Goal: Use online tool/utility: Utilize a website feature to perform a specific function

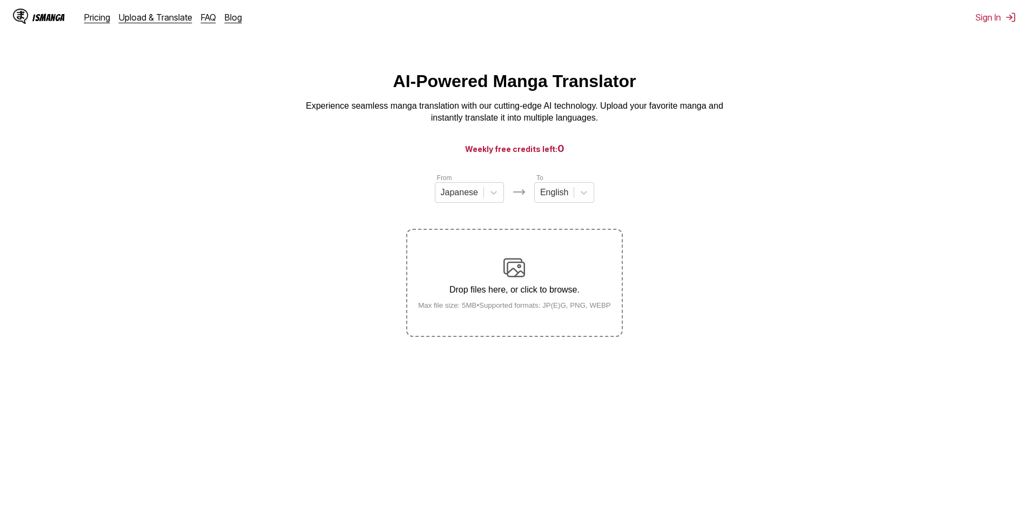
click at [571, 262] on div "Drop files here, or click to browse. Max file size: 5MB • Supported formats: JP…" at bounding box center [515, 283] width 210 height 52
click at [0, 0] on input "Drop files here, or click to browse. Max file size: 5MB • Supported formats: JP…" at bounding box center [0, 0] width 0 height 0
click at [485, 256] on label "Drop files here, or click to browse. Max file size: 5MB • Supported formats: JP…" at bounding box center [514, 283] width 214 height 106
click at [0, 0] on input "Drop files here, or click to browse. Max file size: 5MB • Supported formats: JP…" at bounding box center [0, 0] width 0 height 0
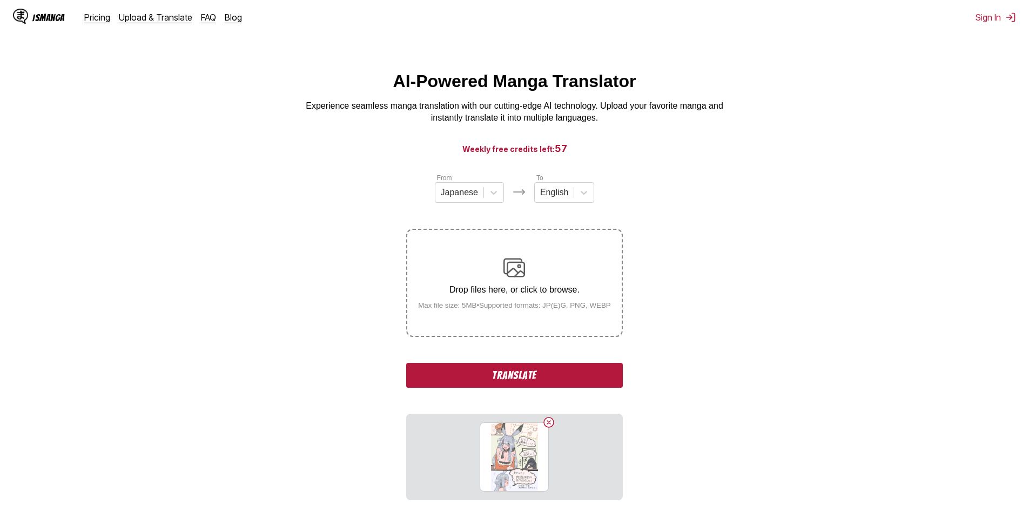
click at [564, 380] on button "Translate" at bounding box center [514, 375] width 216 height 25
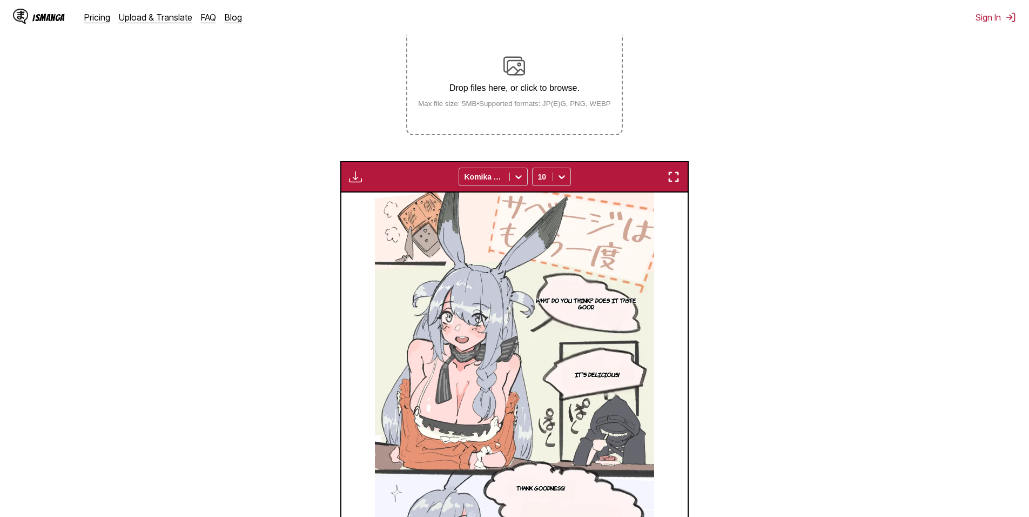
scroll to position [197, 0]
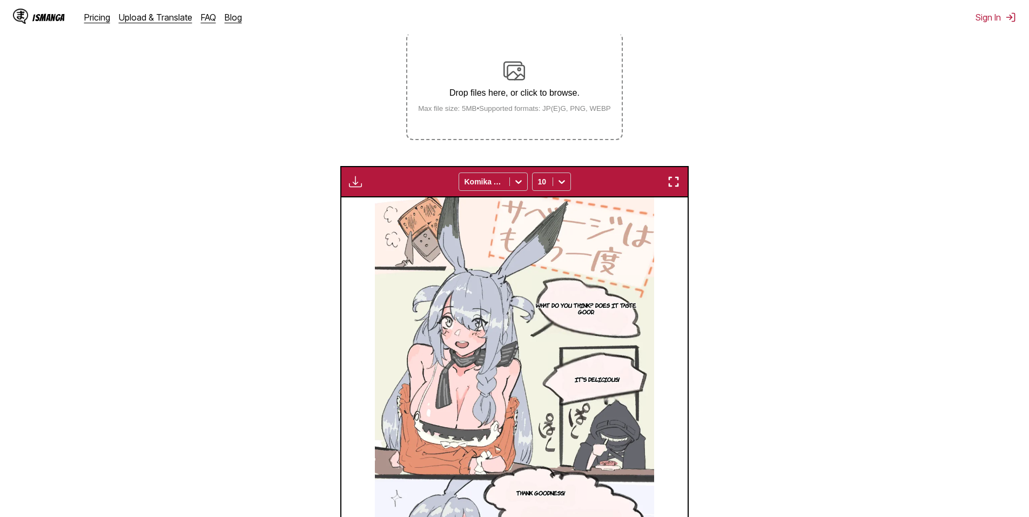
click at [502, 104] on div "Drop files here, or click to browse. Max file size: 5MB • Supported formats: JP…" at bounding box center [515, 86] width 210 height 52
click at [0, 0] on input "Drop files here, or click to browse. Max file size: 5MB • Supported formats: JP…" at bounding box center [0, 0] width 0 height 0
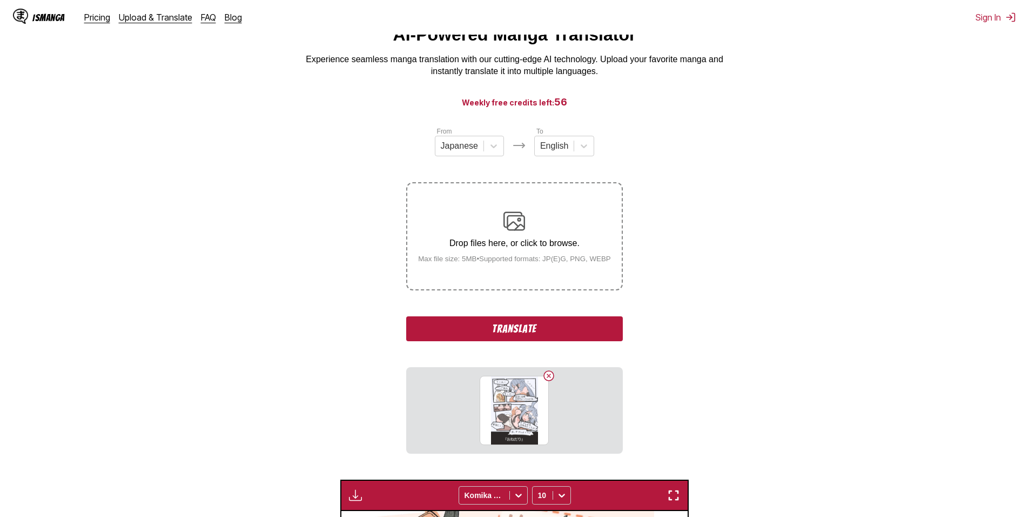
scroll to position [0, 0]
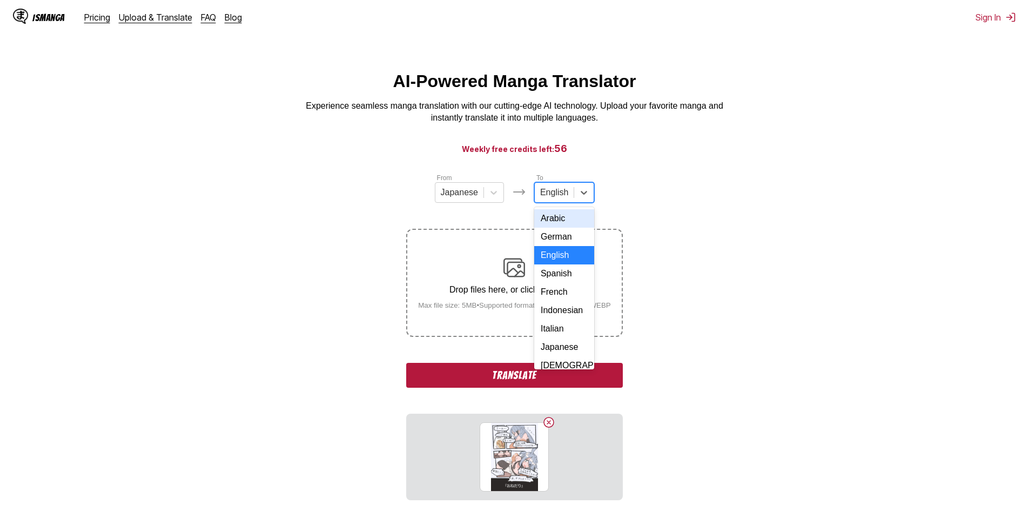
click at [551, 190] on div at bounding box center [554, 192] width 28 height 12
click at [557, 340] on div "Russian" at bounding box center [564, 330] width 60 height 18
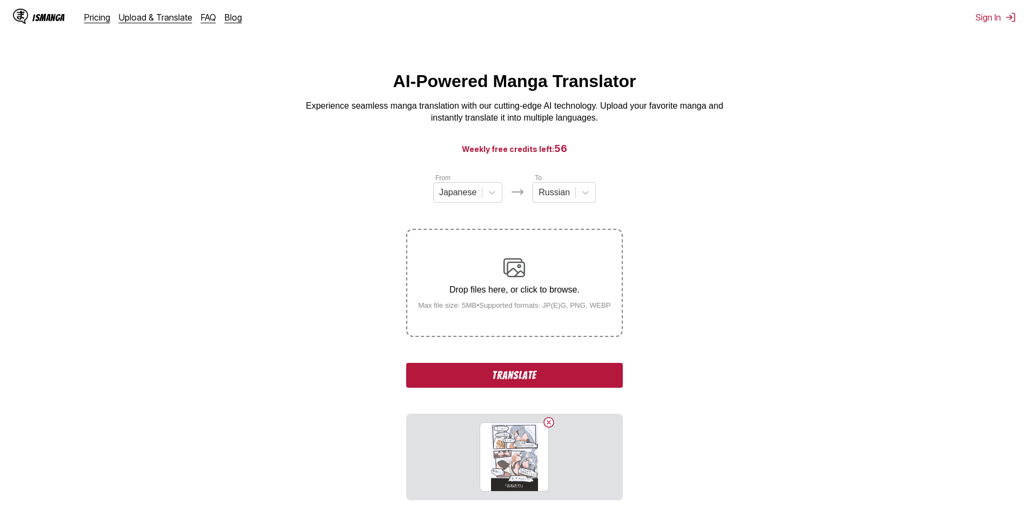
click at [535, 387] on button "Translate" at bounding box center [514, 375] width 216 height 25
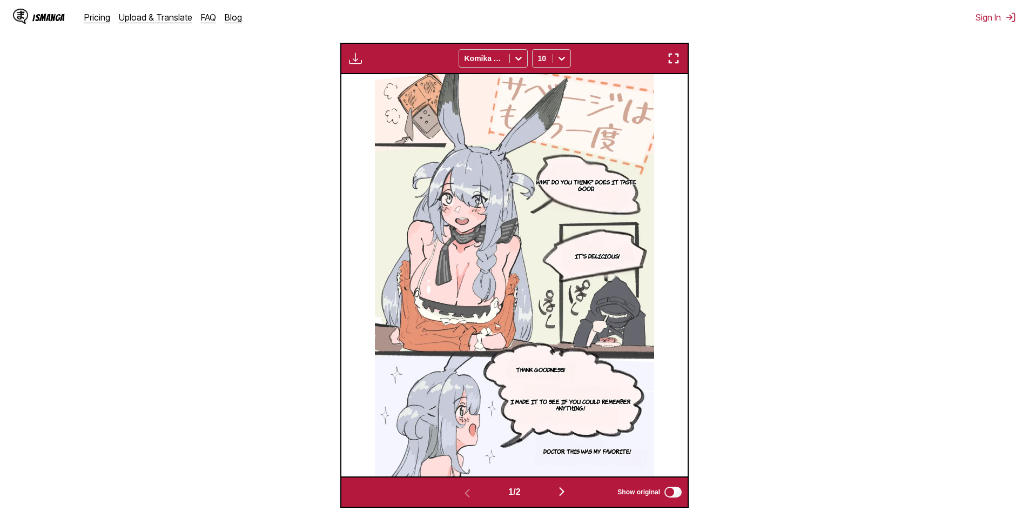
scroll to position [413, 0]
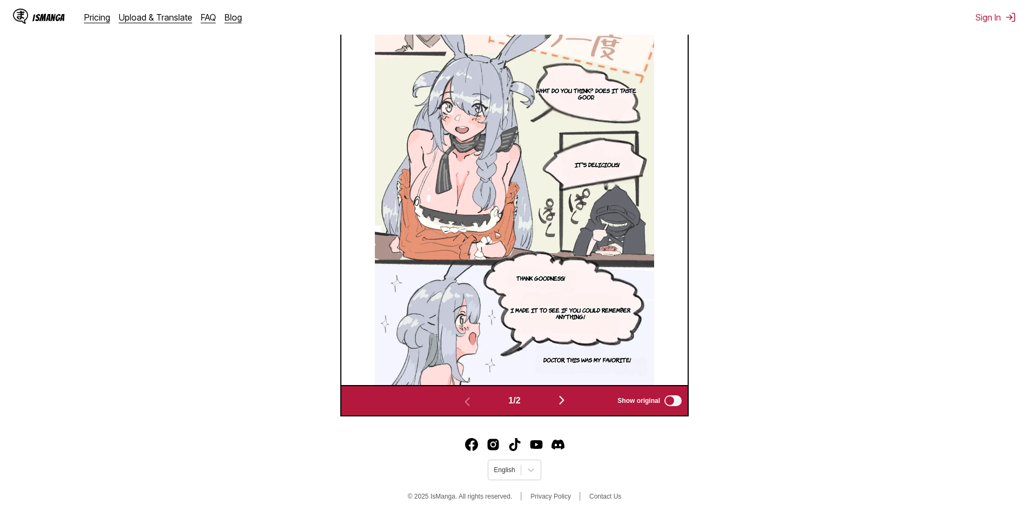
click at [564, 401] on img "button" at bounding box center [561, 399] width 13 height 13
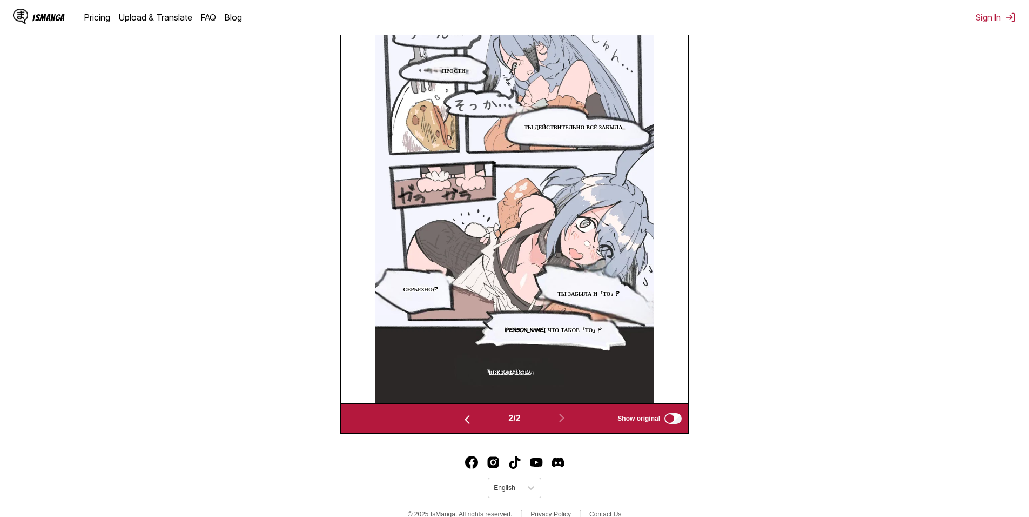
scroll to position [396, 0]
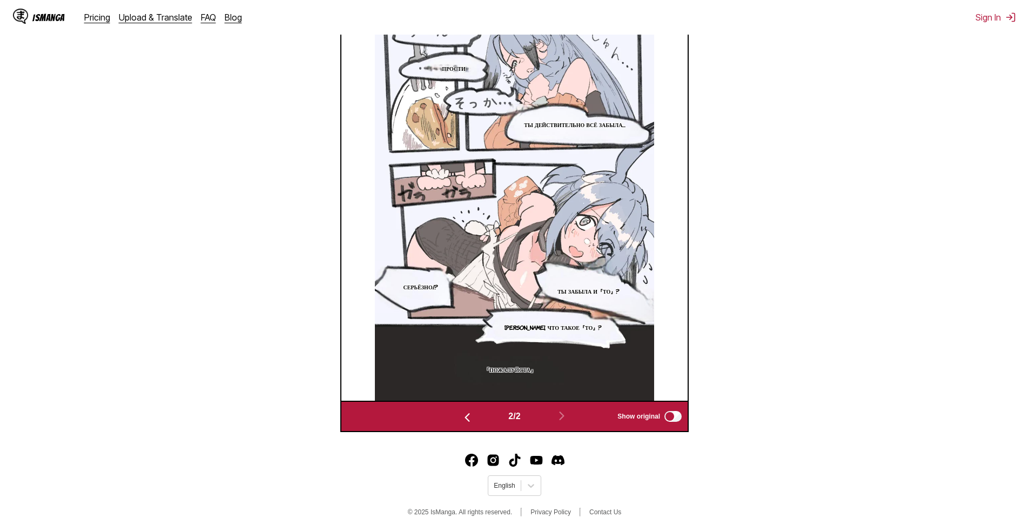
click at [463, 424] on img "button" at bounding box center [467, 417] width 13 height 13
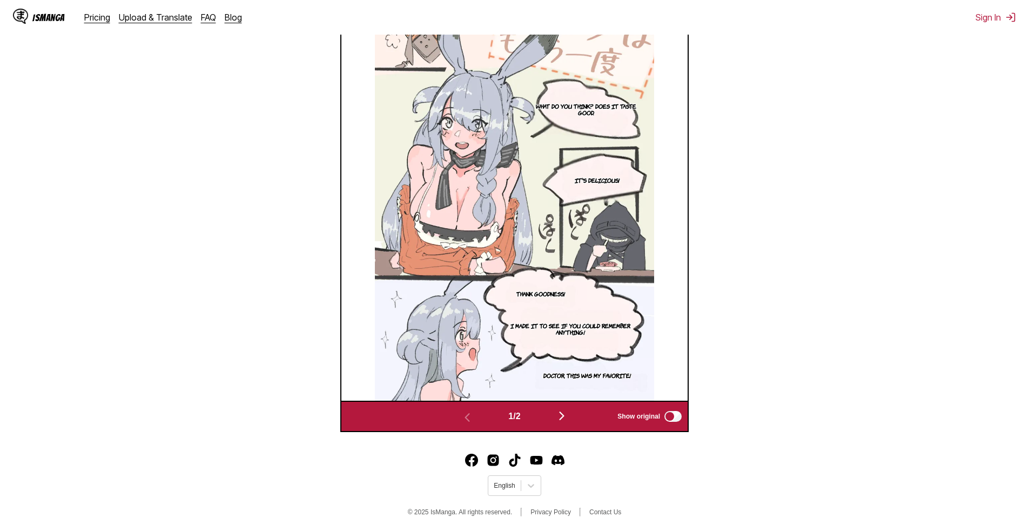
click at [554, 406] on div "1 / 2 Show original" at bounding box center [514, 415] width 349 height 31
click at [564, 417] on img "button" at bounding box center [561, 415] width 13 height 13
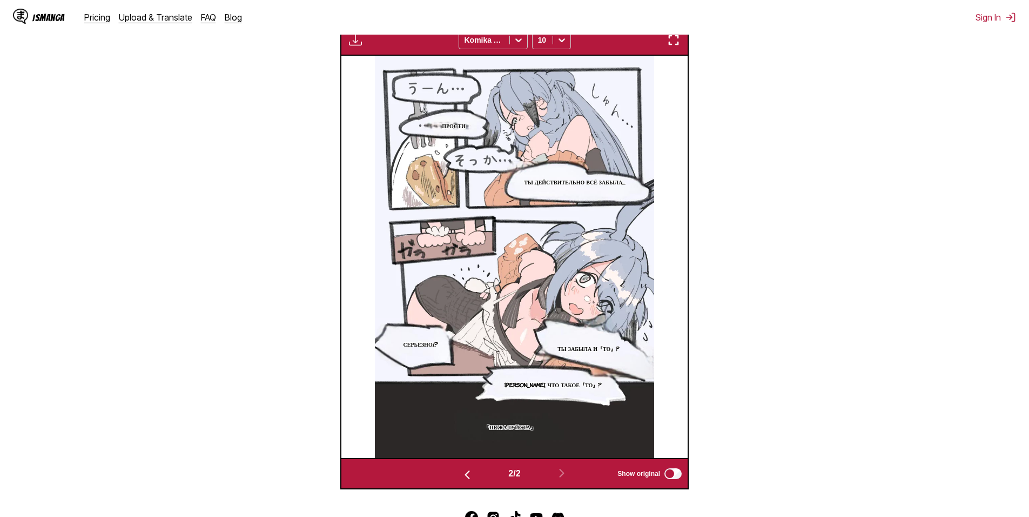
scroll to position [125, 0]
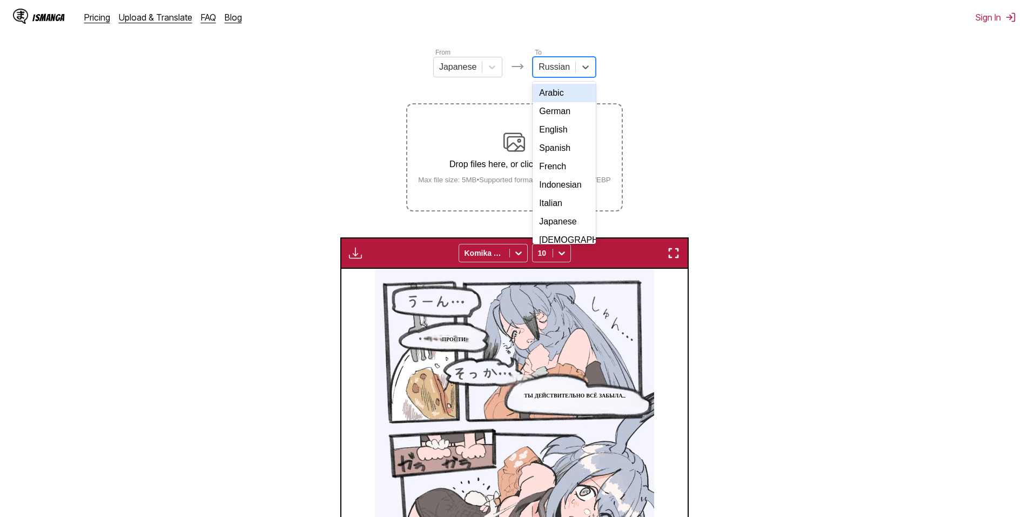
click at [558, 75] on div "Russian" at bounding box center [554, 67] width 42 height 16
click at [555, 139] on div "English" at bounding box center [564, 129] width 63 height 18
click at [536, 145] on div "Drop files here, or click to browse. Max file size: 5MB • Supported formats: JP…" at bounding box center [515, 157] width 210 height 52
click at [0, 0] on input "Drop files here, or click to browse. Max file size: 5MB • Supported formats: JP…" at bounding box center [0, 0] width 0 height 0
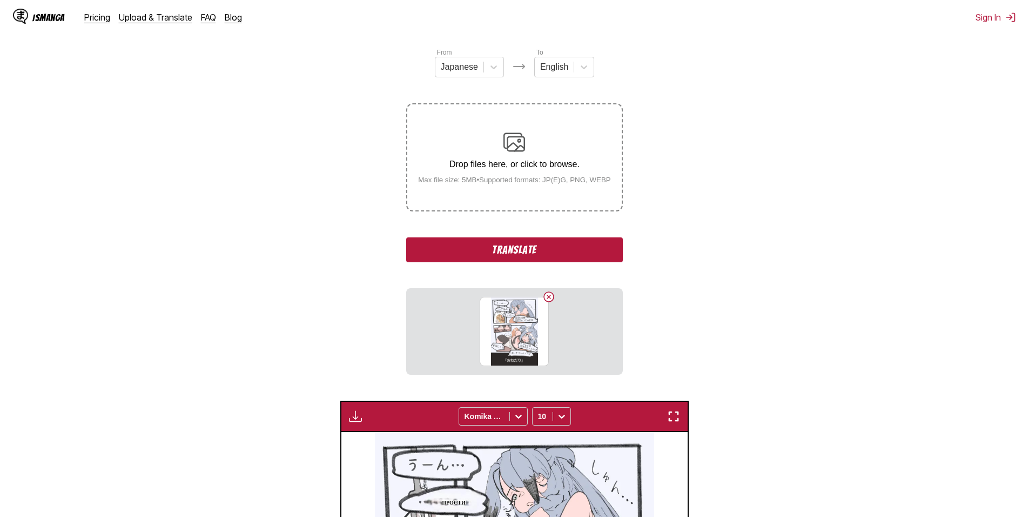
click at [534, 254] on button "Translate" at bounding box center [514, 249] width 216 height 25
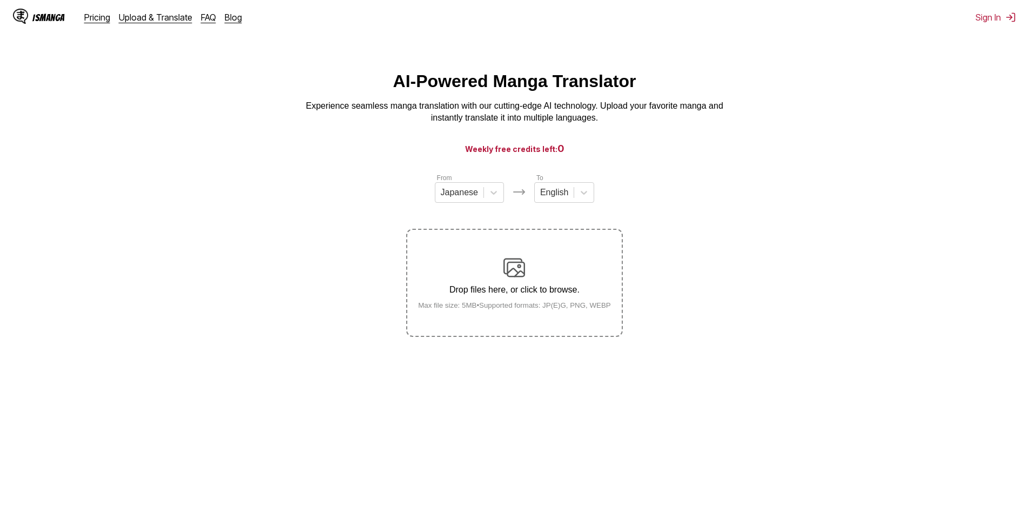
click at [537, 301] on div "Drop files here, or click to browse. Max file size: 5MB • Supported formats: JP…" at bounding box center [515, 283] width 210 height 52
click at [0, 0] on input "Drop files here, or click to browse. Max file size: 5MB • Supported formats: JP…" at bounding box center [0, 0] width 0 height 0
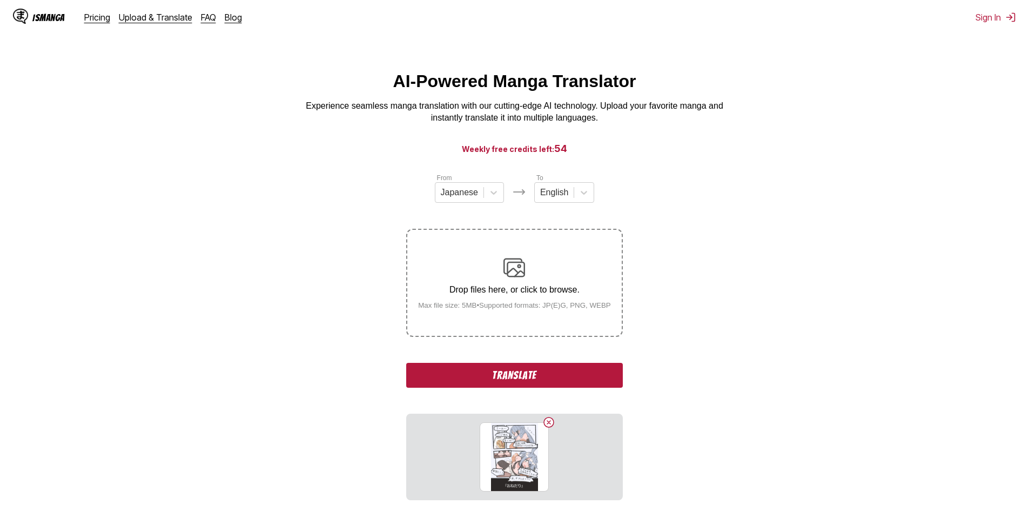
click at [538, 371] on button "Translate" at bounding box center [514, 375] width 216 height 25
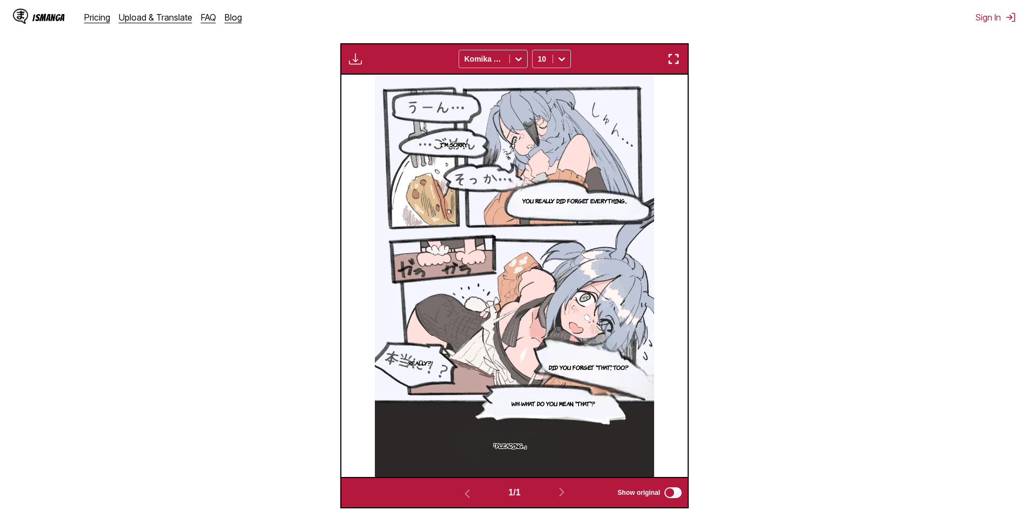
scroll to position [125, 0]
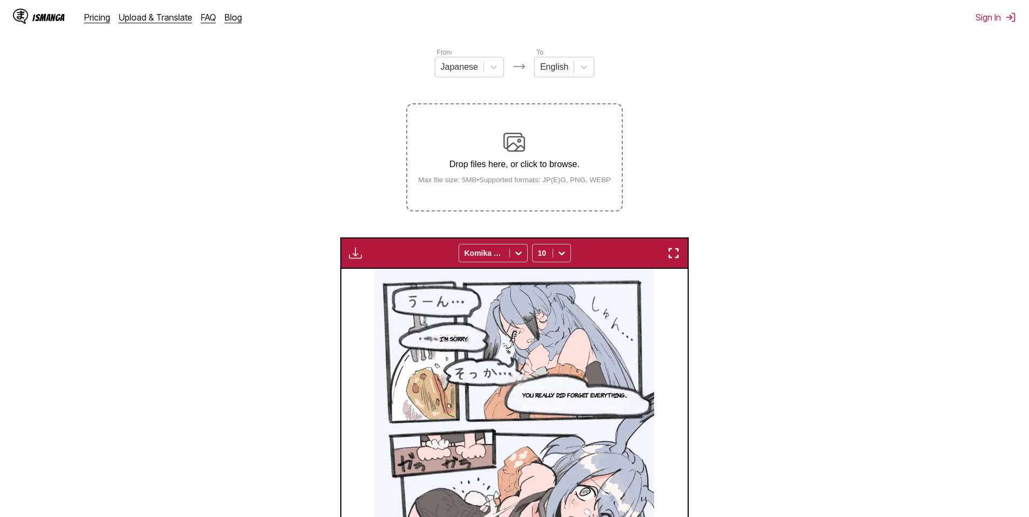
click at [569, 177] on div "Drop files here, or click to browse. Max file size: 5MB • Supported formats: JP…" at bounding box center [515, 157] width 210 height 52
click at [0, 0] on input "Drop files here, or click to browse. Max file size: 5MB • Supported formats: JP…" at bounding box center [0, 0] width 0 height 0
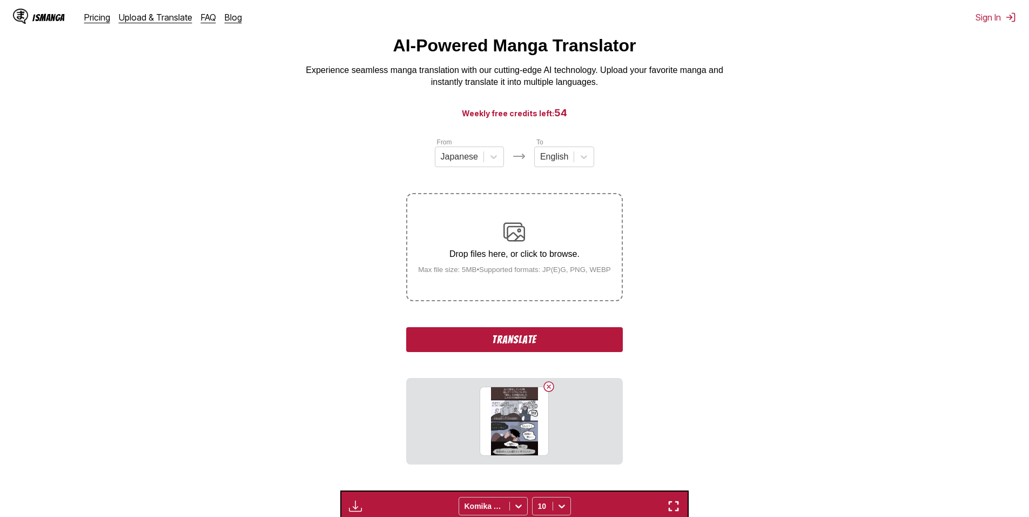
scroll to position [17, 0]
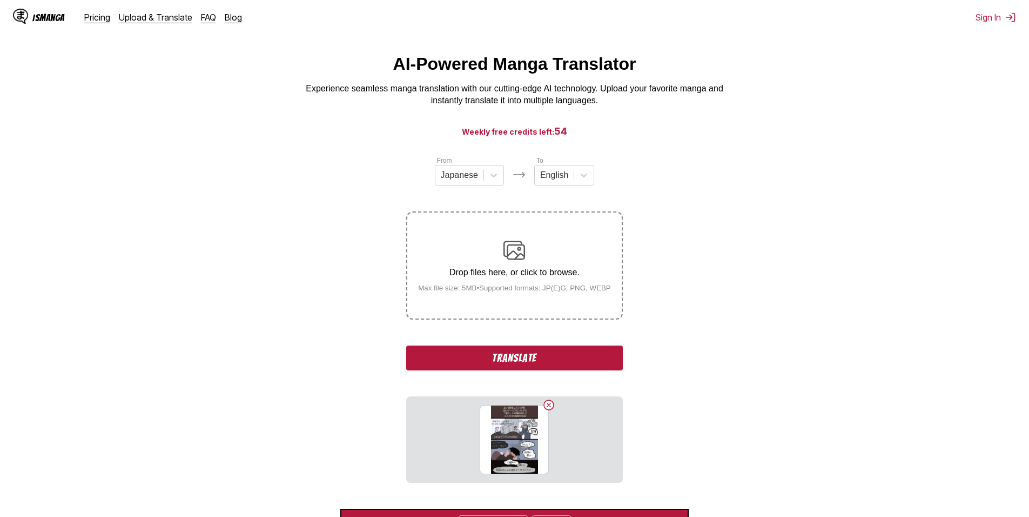
click at [537, 351] on button "Translate" at bounding box center [514, 357] width 216 height 25
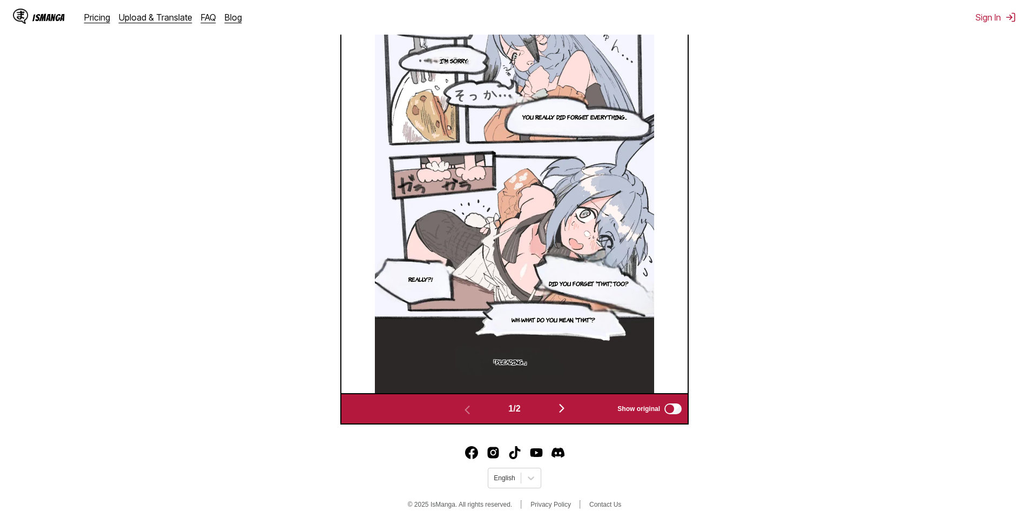
scroll to position [413, 0]
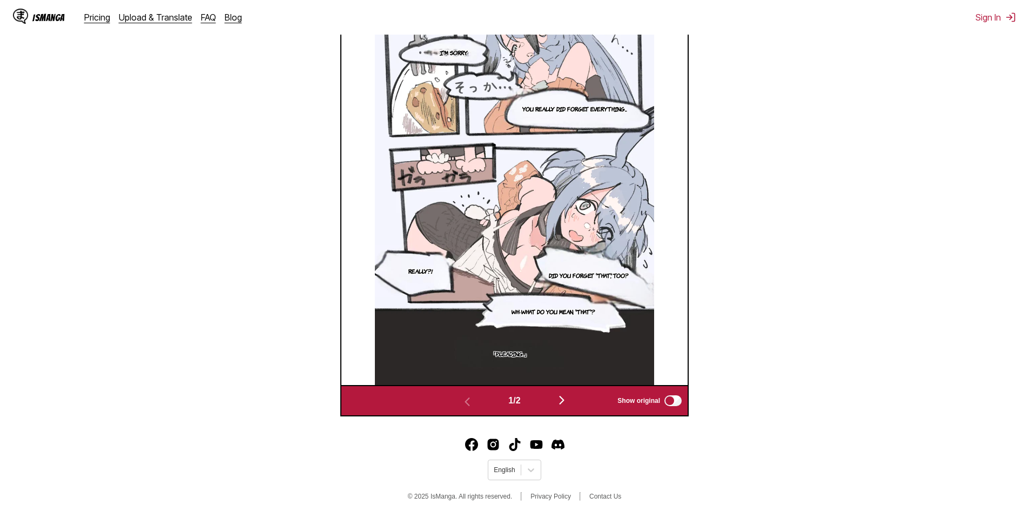
click at [568, 393] on button "button" at bounding box center [562, 401] width 65 height 16
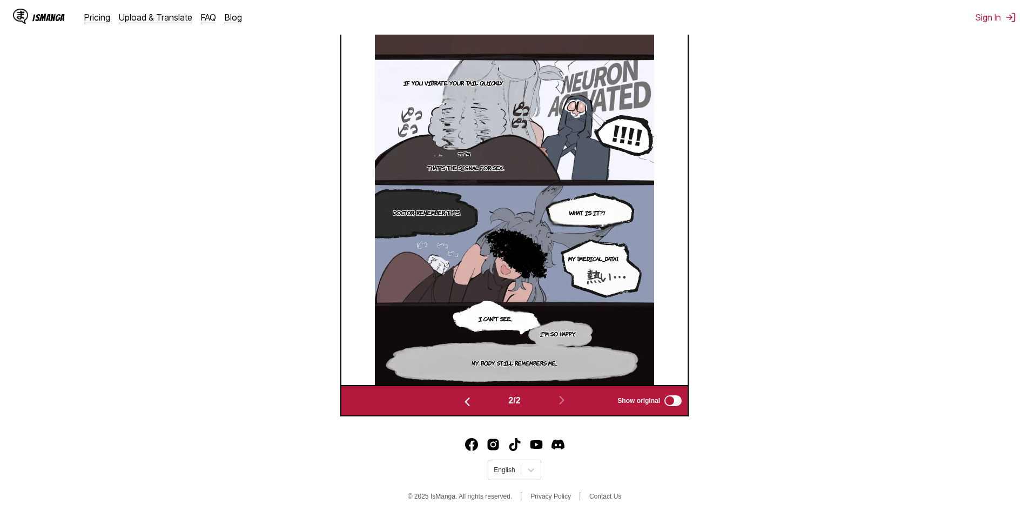
click at [714, 257] on section "From Japanese To English Drop files here, or click to browse. Max file size: 5M…" at bounding box center [515, 88] width 1012 height 655
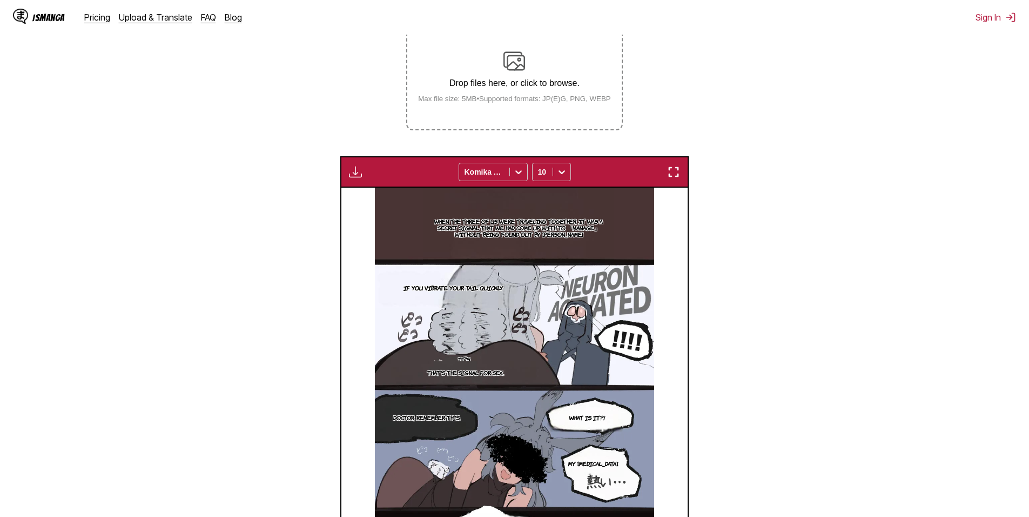
scroll to position [197, 0]
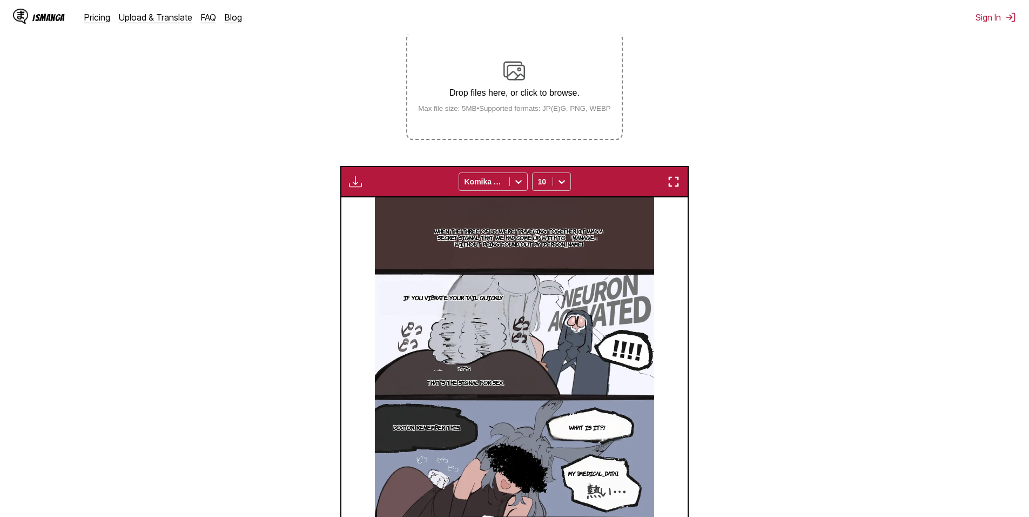
click at [566, 111] on small "Max file size: 5MB • Supported formats: JP(E)G, PNG, WEBP" at bounding box center [515, 108] width 210 height 8
click at [0, 0] on input "Drop files here, or click to browse. Max file size: 5MB • Supported formats: JP…" at bounding box center [0, 0] width 0 height 0
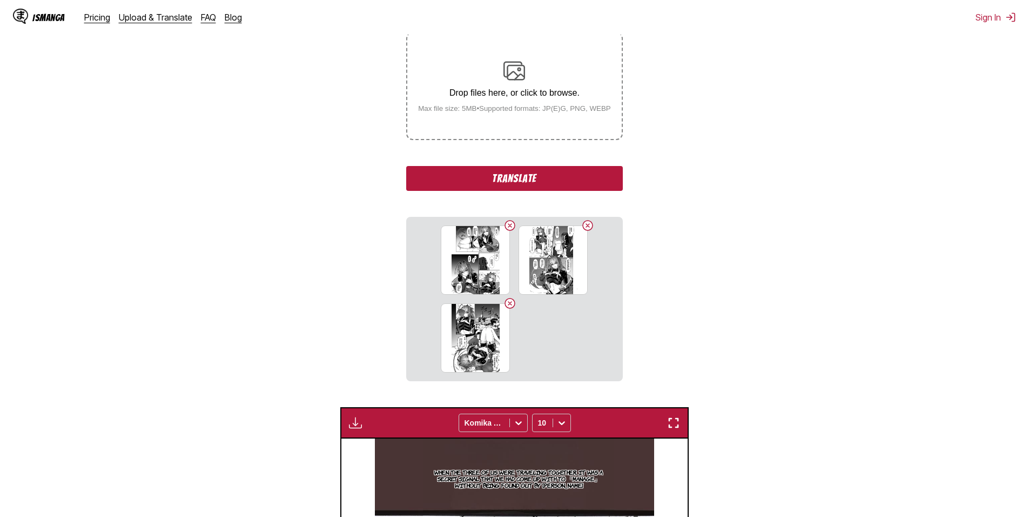
click at [564, 184] on button "Translate" at bounding box center [514, 178] width 216 height 25
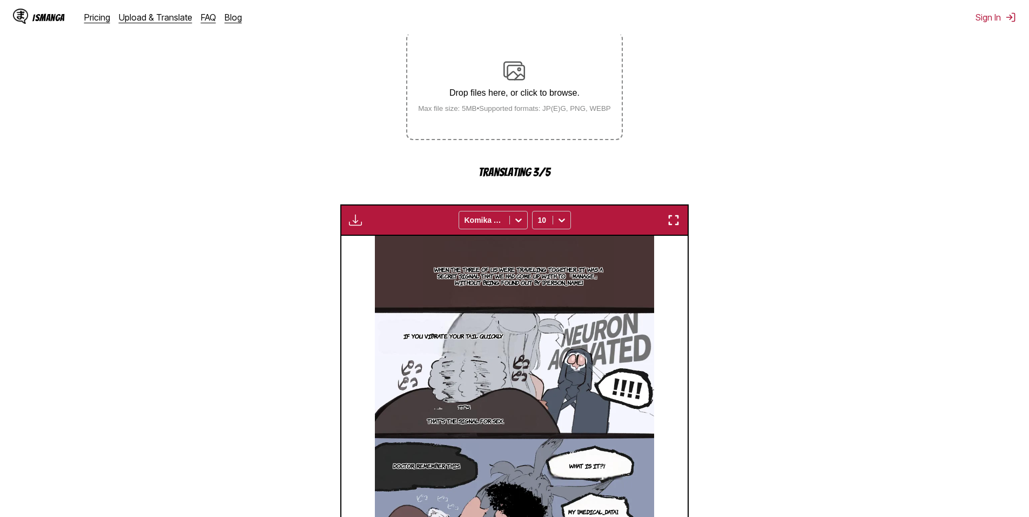
click at [729, 239] on section "From Japanese To English Drop files here, or click to browse. Max file size: 5M…" at bounding box center [515, 322] width 1012 height 693
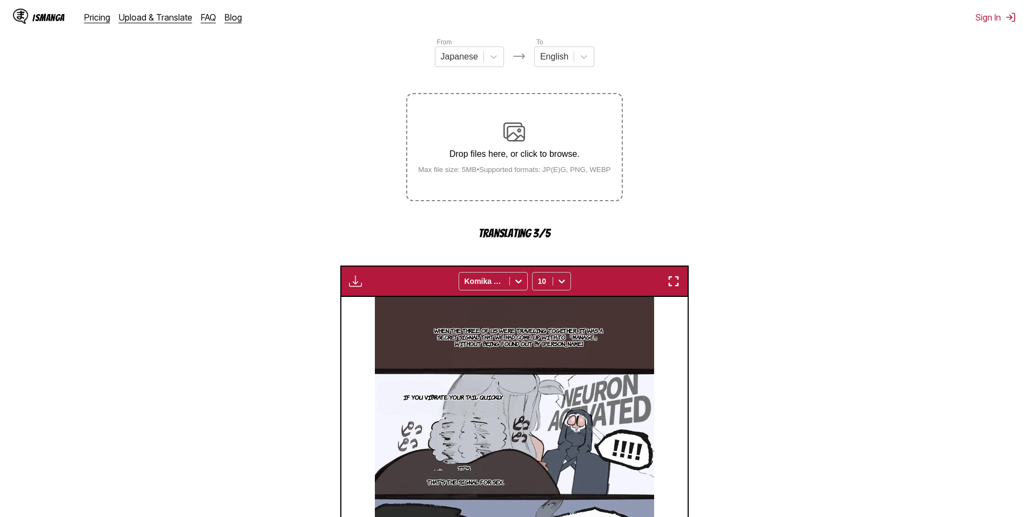
scroll to position [0, 0]
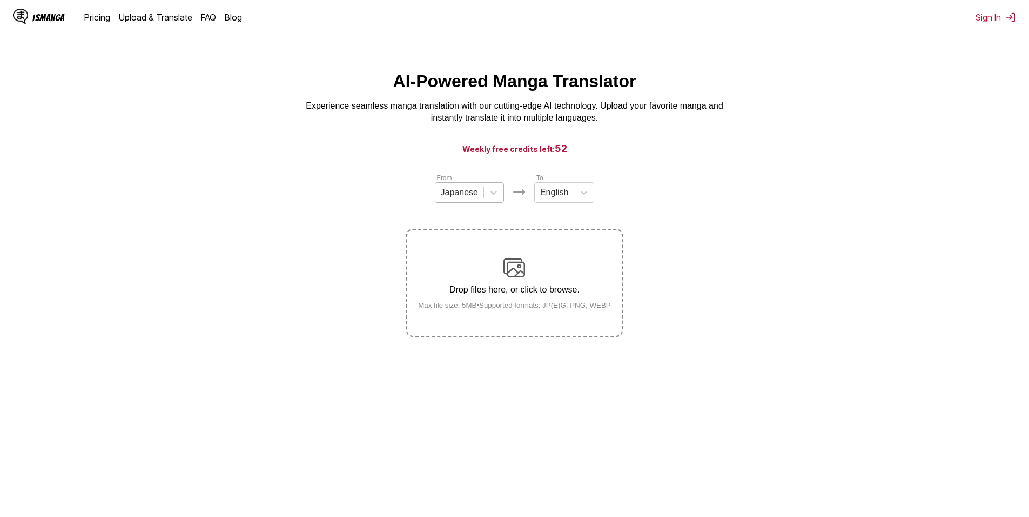
click at [465, 193] on div at bounding box center [459, 192] width 37 height 12
click at [465, 262] on div "Chinese" at bounding box center [469, 255] width 69 height 18
click at [573, 262] on div "Drop files here, or click to browse. Max file size: 5MB • Supported formats: JP…" at bounding box center [515, 283] width 210 height 52
click at [0, 0] on input "Drop files here, or click to browse. Max file size: 5MB • Supported formats: JP…" at bounding box center [0, 0] width 0 height 0
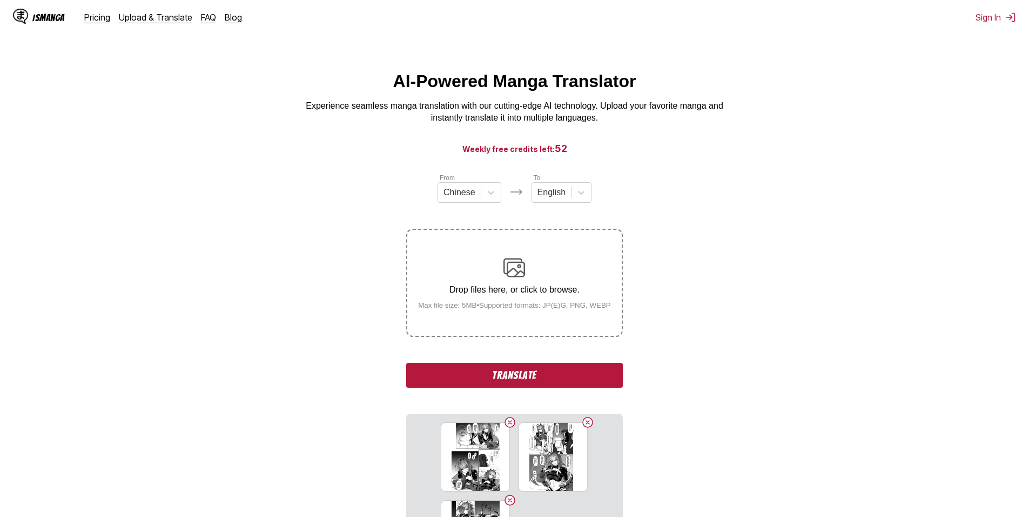
click at [533, 376] on button "Translate" at bounding box center [514, 375] width 216 height 25
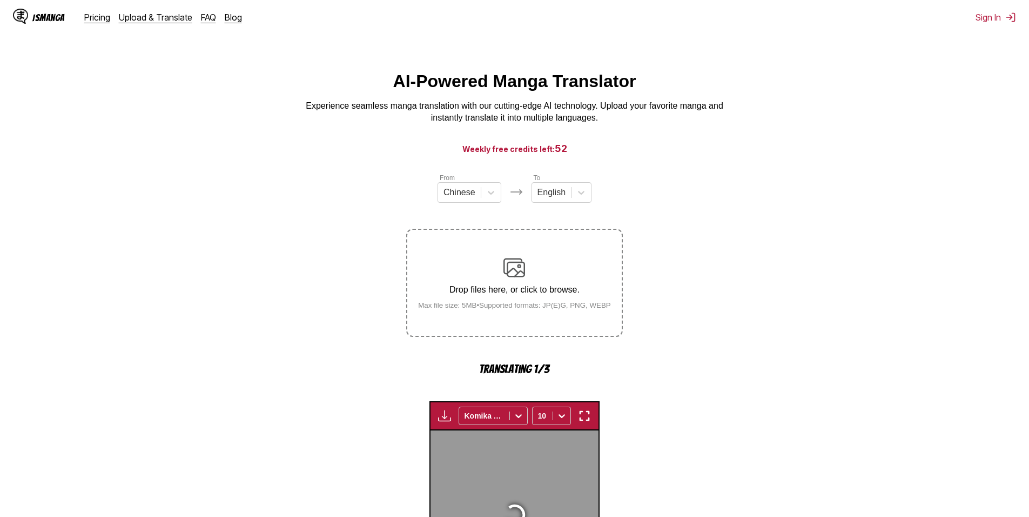
scroll to position [319, 0]
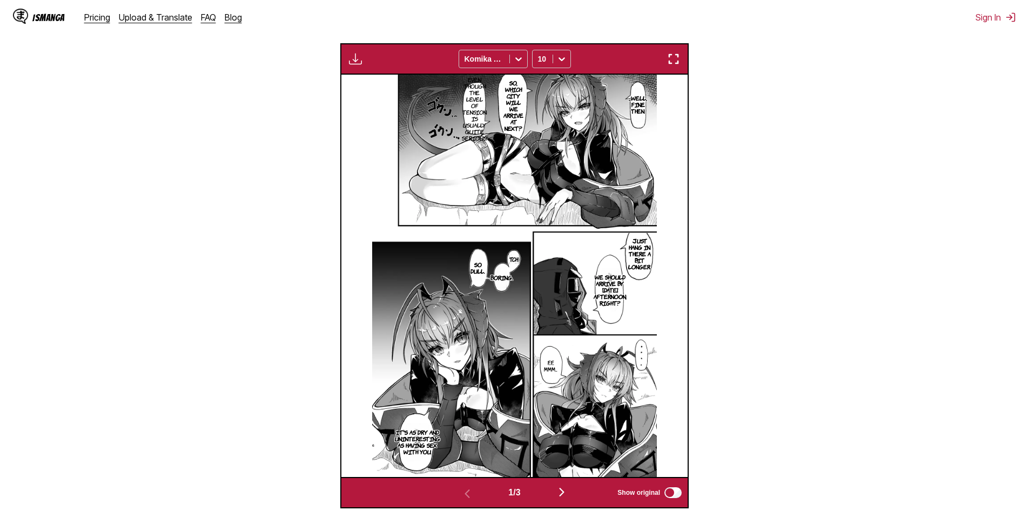
click at [559, 493] on button "button" at bounding box center [562, 493] width 65 height 16
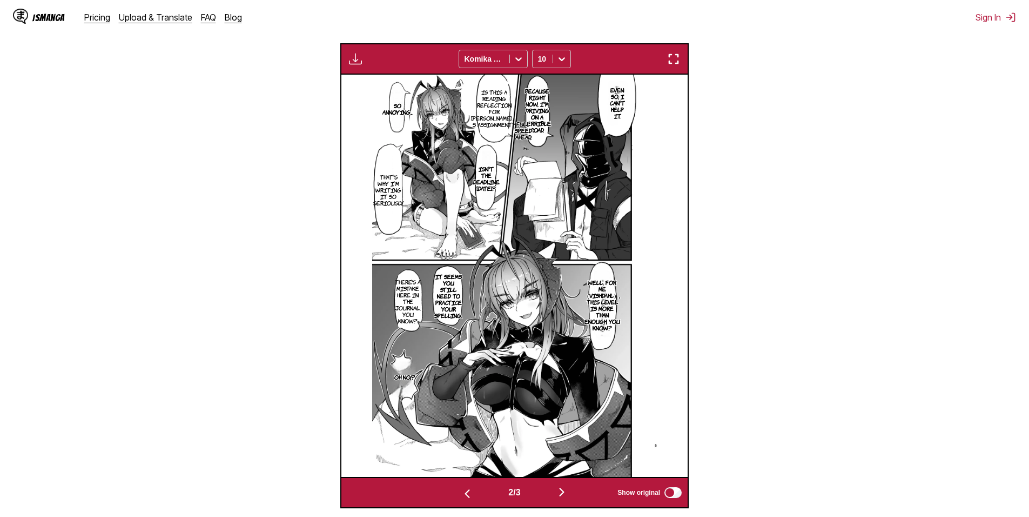
click at [559, 493] on img "button" at bounding box center [561, 491] width 13 height 13
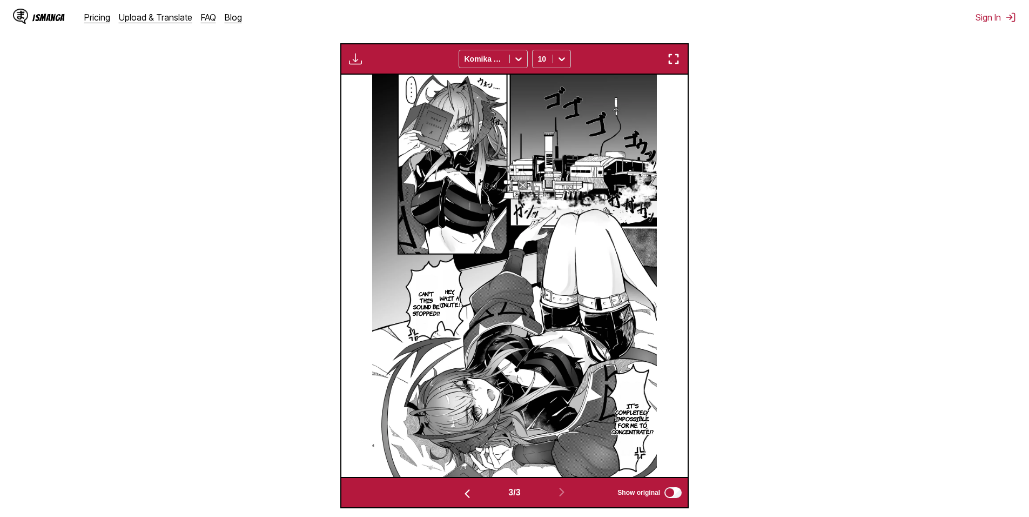
click at [461, 485] on div "3 / 3 Show original" at bounding box center [514, 492] width 349 height 31
click at [466, 491] on img "button" at bounding box center [467, 493] width 13 height 13
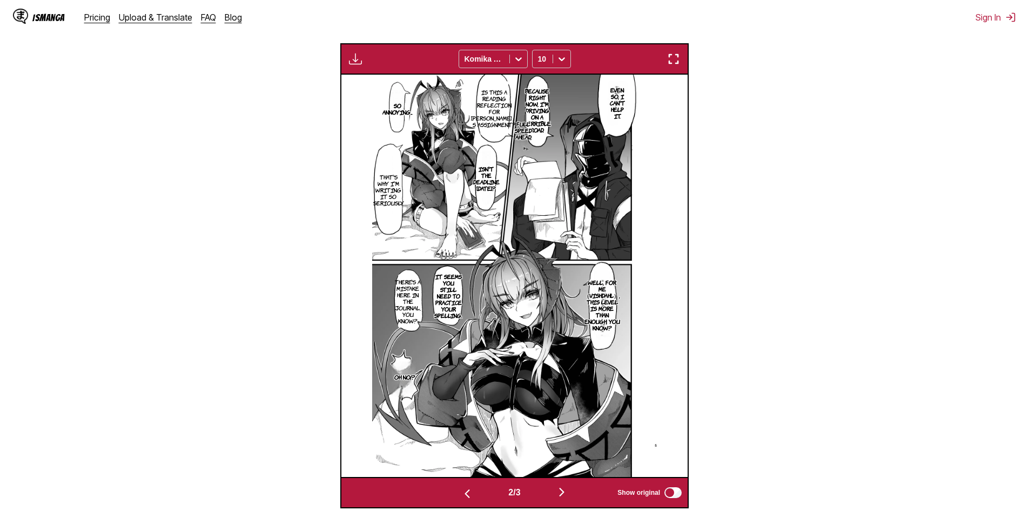
click at [474, 489] on button "button" at bounding box center [467, 493] width 65 height 16
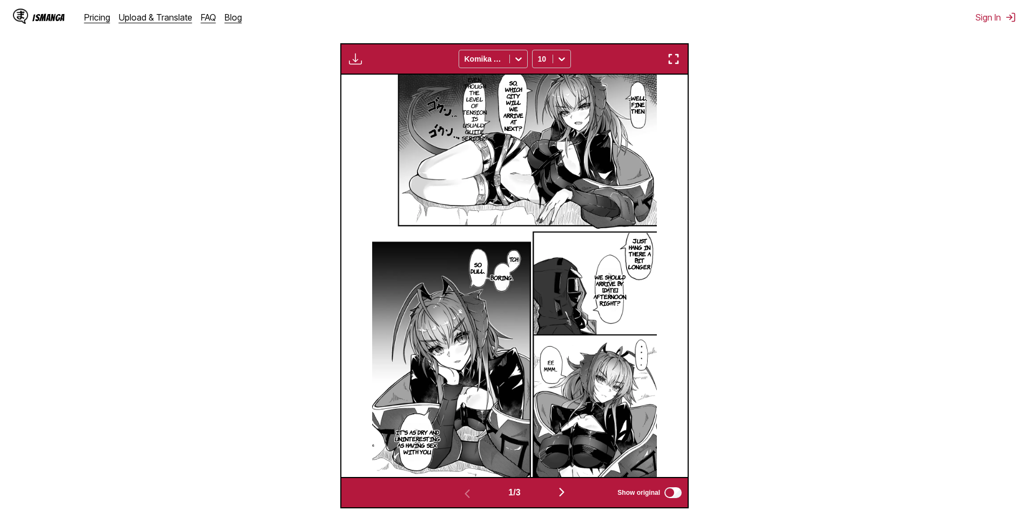
click at [553, 493] on button "button" at bounding box center [562, 493] width 65 height 16
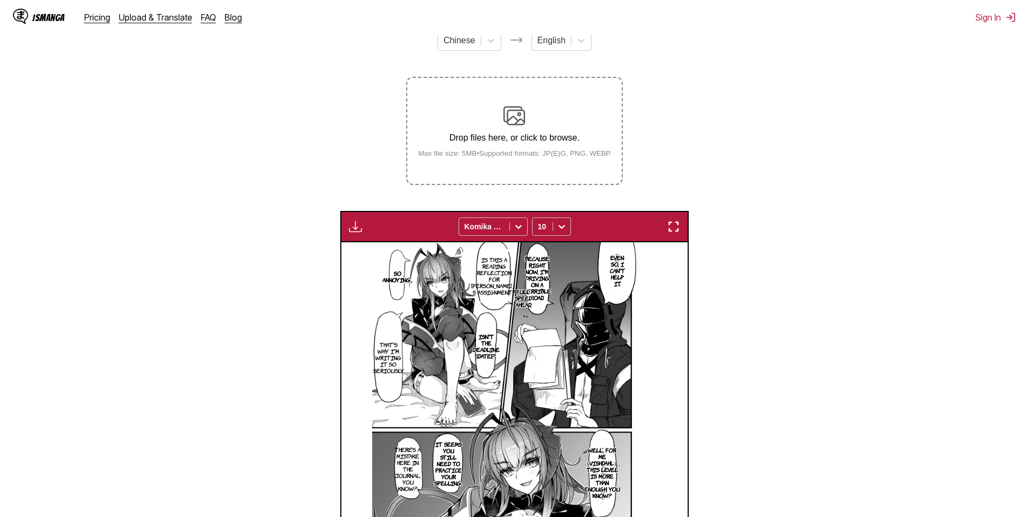
scroll to position [103, 0]
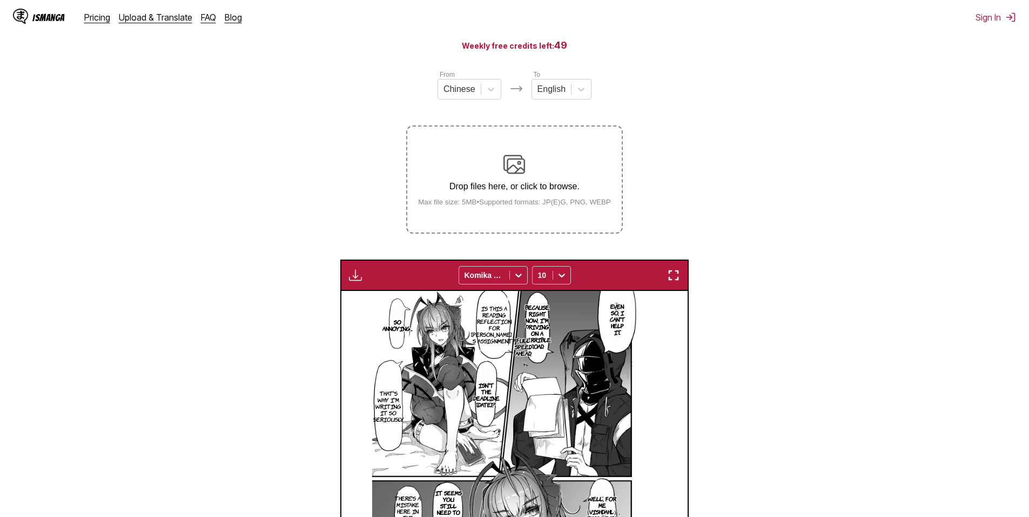
click at [527, 148] on label "Drop files here, or click to browse. Max file size: 5MB • Supported formats: JP…" at bounding box center [514, 179] width 214 height 106
click at [0, 0] on input "Drop files here, or click to browse. Max file size: 5MB • Supported formats: JP…" at bounding box center [0, 0] width 0 height 0
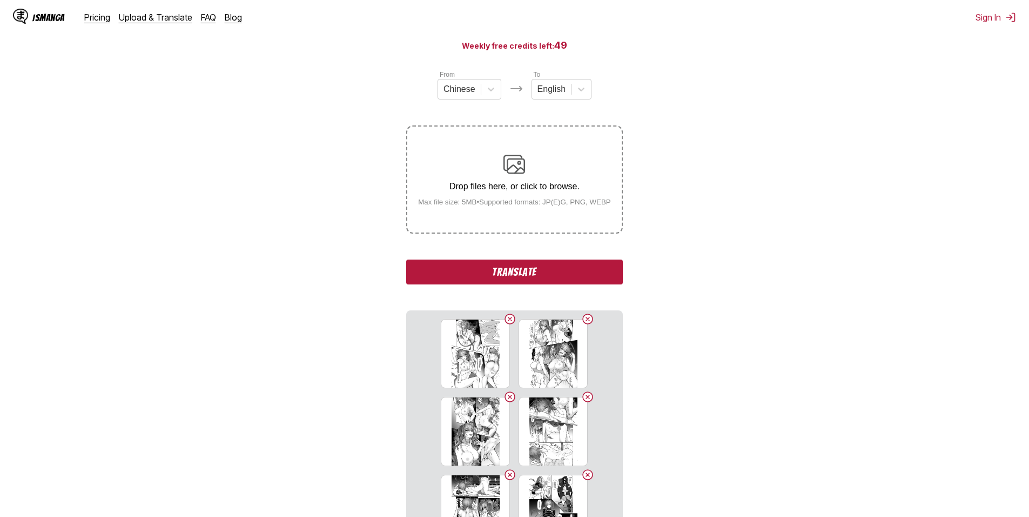
click at [566, 278] on button "Translate" at bounding box center [514, 271] width 216 height 25
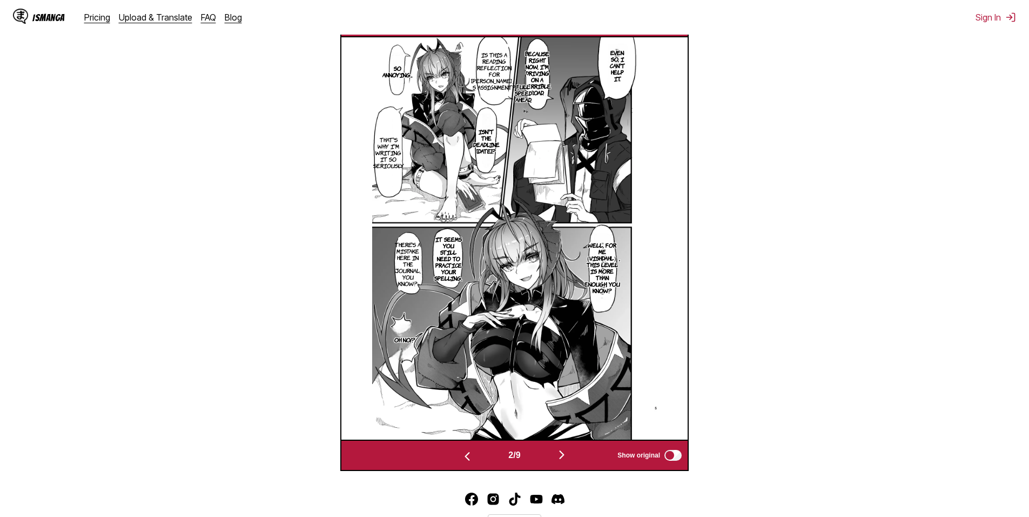
scroll to position [427, 0]
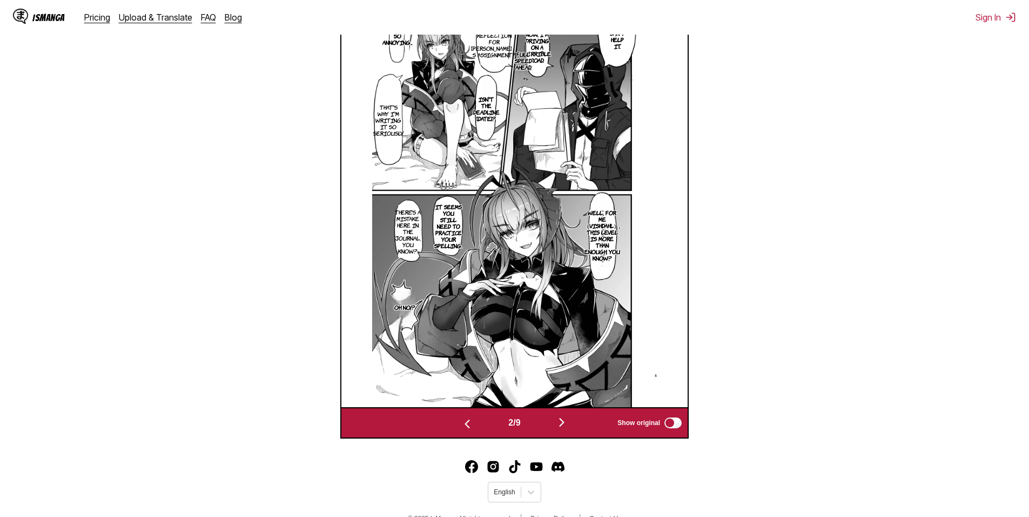
click at [563, 423] on img "button" at bounding box center [561, 422] width 13 height 13
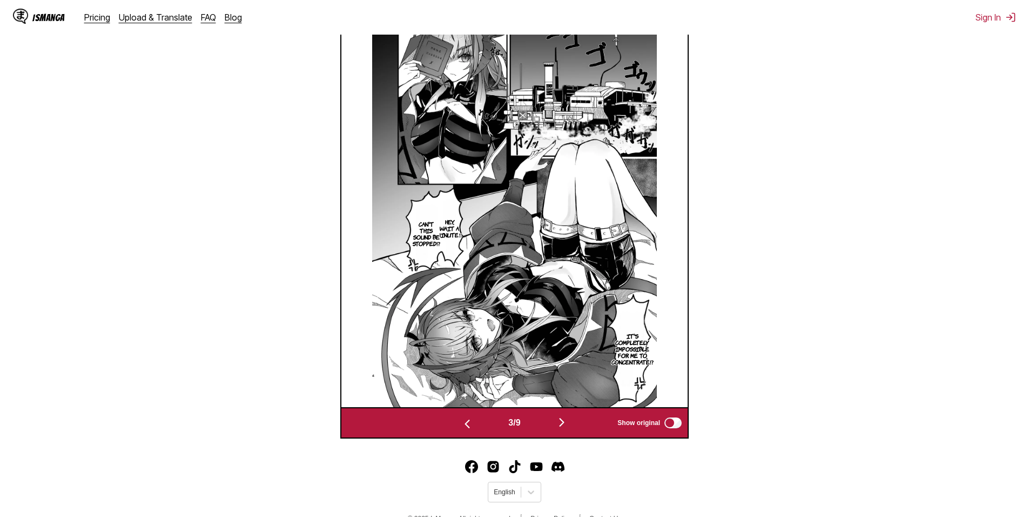
click at [563, 423] on img "button" at bounding box center [561, 422] width 13 height 13
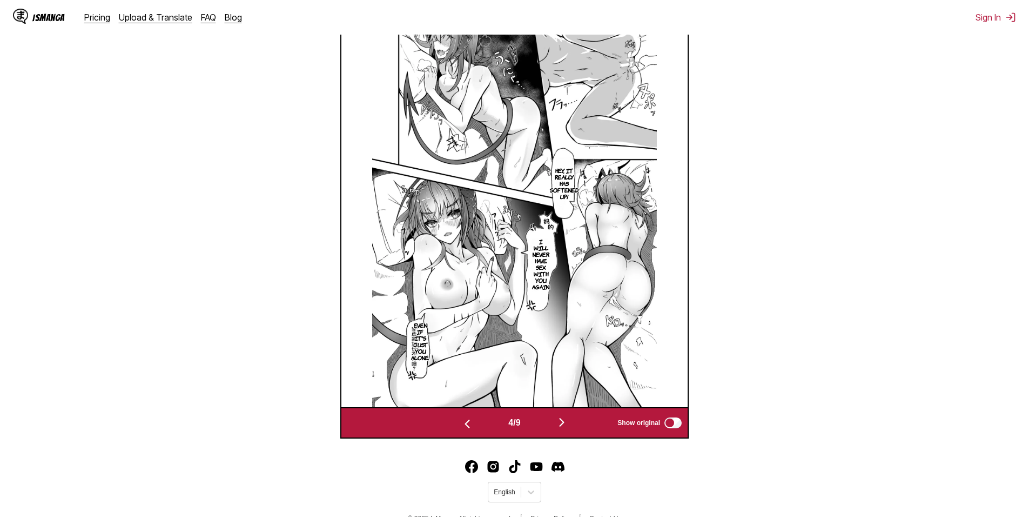
click at [563, 423] on img "button" at bounding box center [561, 422] width 13 height 13
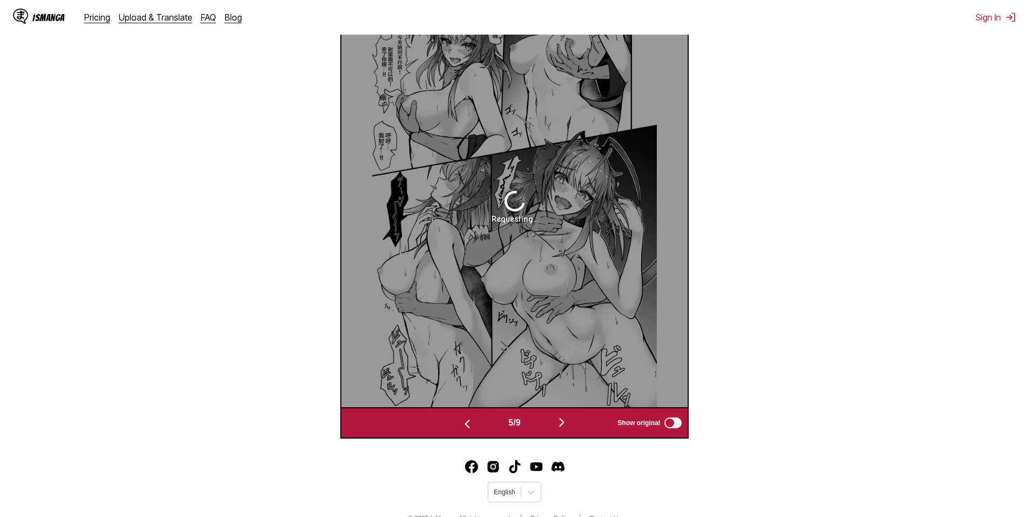
click at [563, 421] on img "button" at bounding box center [561, 422] width 13 height 13
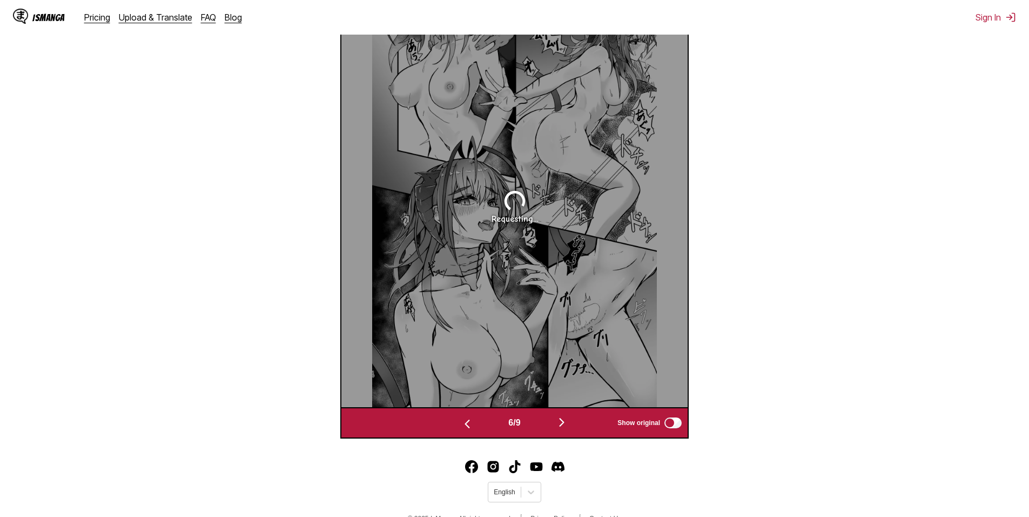
click at [563, 421] on img "button" at bounding box center [561, 422] width 13 height 13
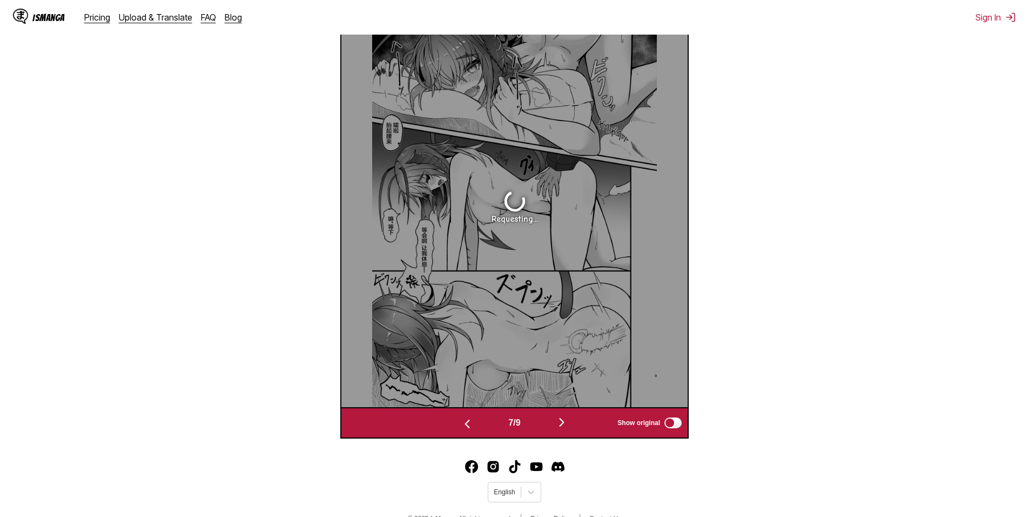
click at [563, 421] on img "button" at bounding box center [561, 422] width 13 height 13
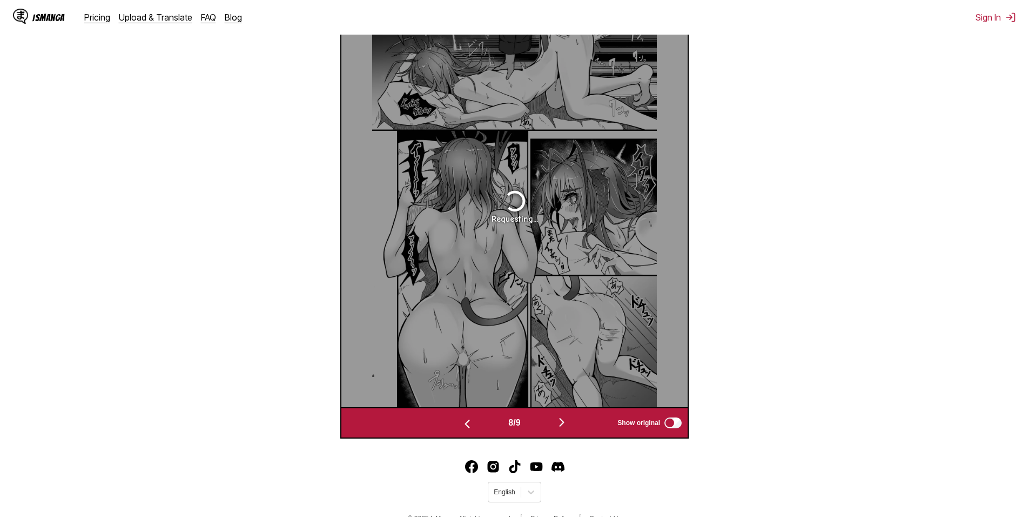
click at [563, 420] on img "button" at bounding box center [561, 422] width 13 height 13
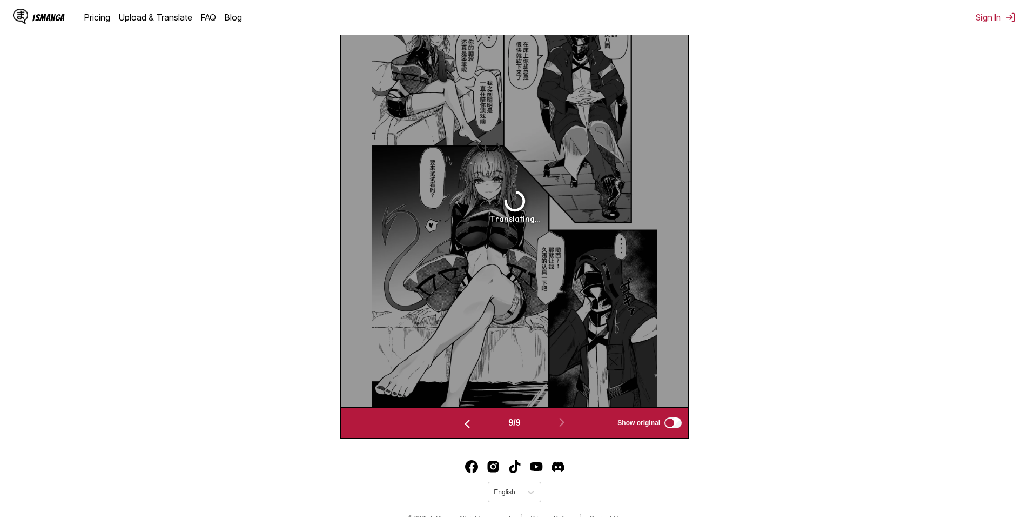
click at [465, 425] on img "button" at bounding box center [467, 423] width 13 height 13
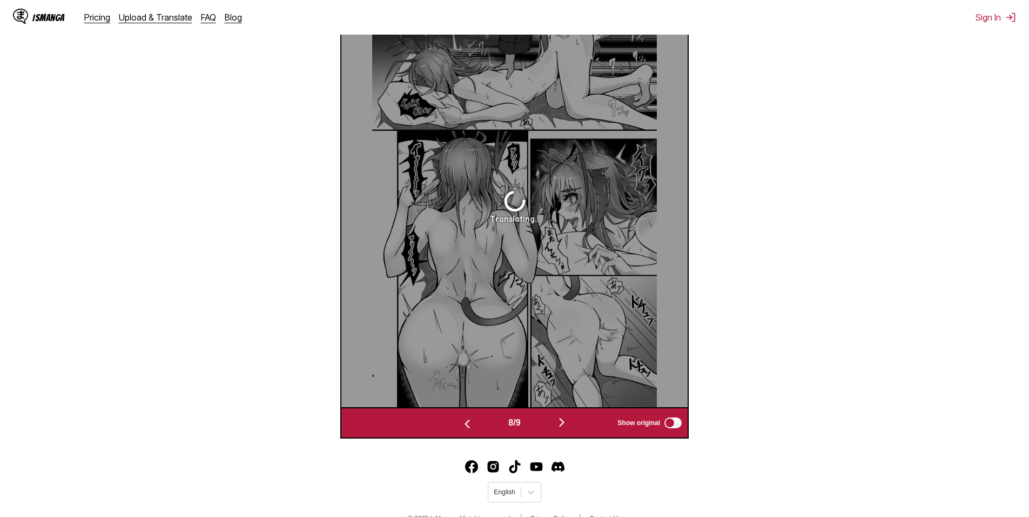
click at [558, 430] on button "button" at bounding box center [562, 423] width 65 height 16
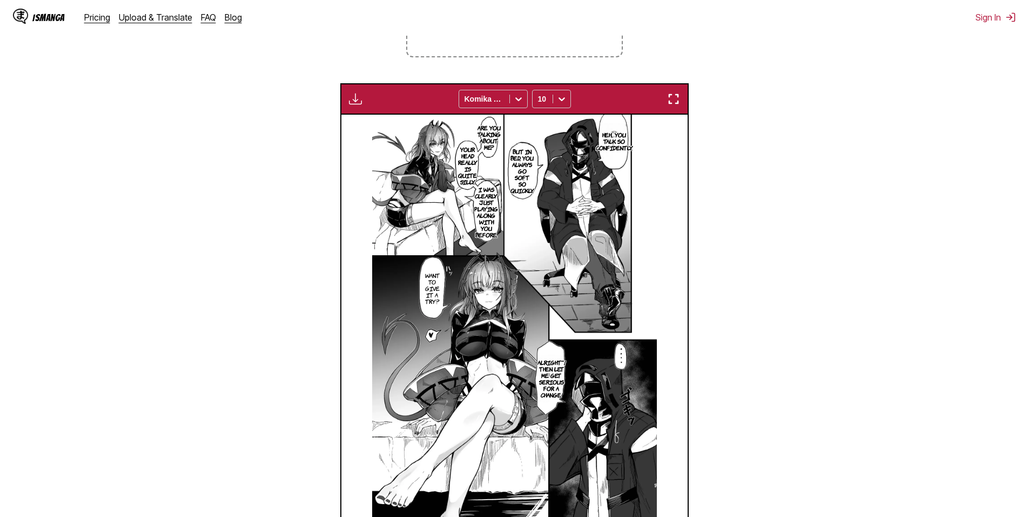
scroll to position [281, 0]
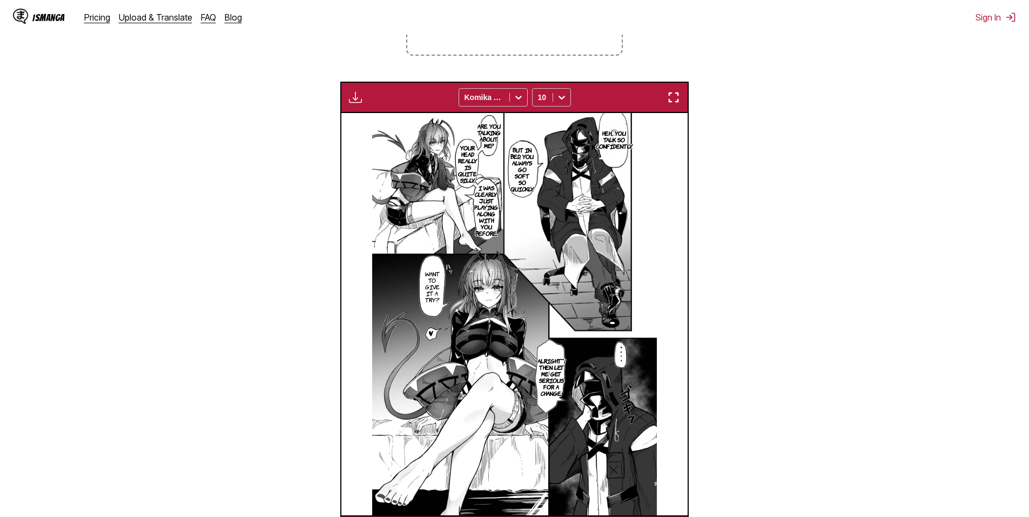
click at [751, 219] on section "From Chinese To English Drop files here, or click to browse. Max file size: 5MB…" at bounding box center [515, 218] width 1012 height 655
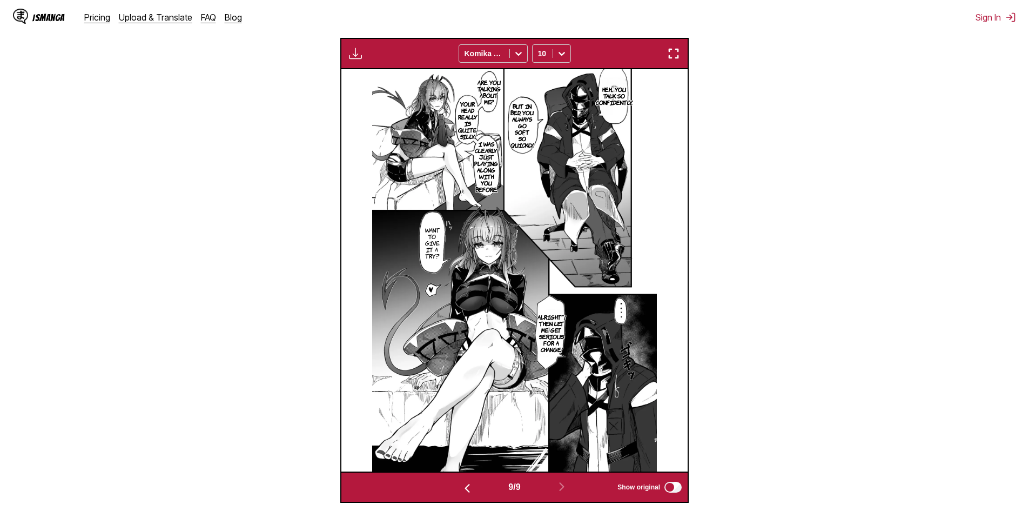
scroll to position [335, 0]
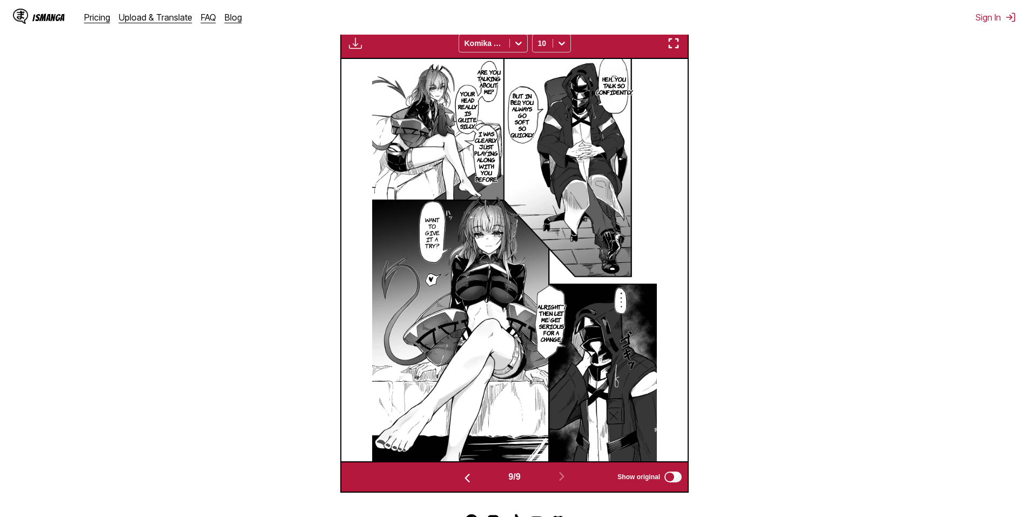
click at [463, 480] on img "button" at bounding box center [467, 477] width 13 height 13
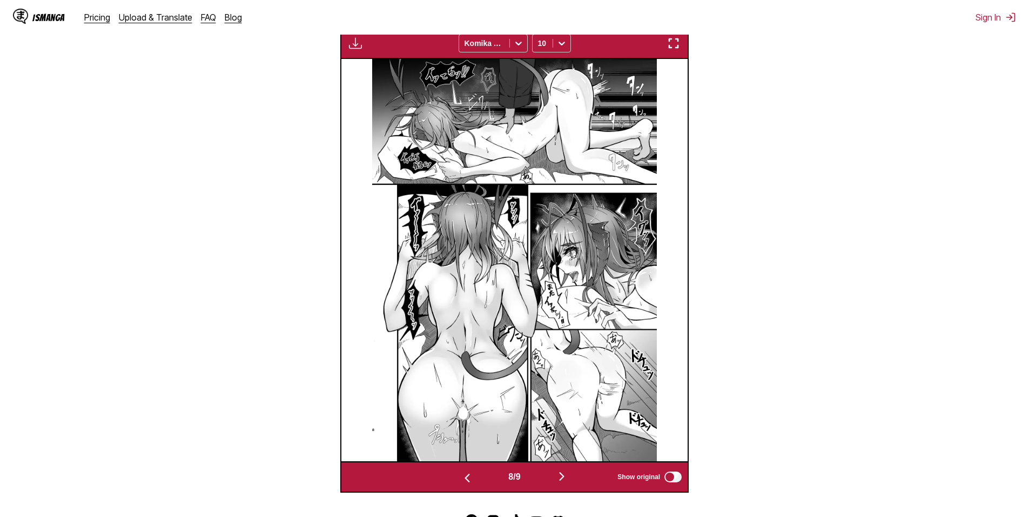
click at [453, 474] on button "button" at bounding box center [467, 477] width 65 height 16
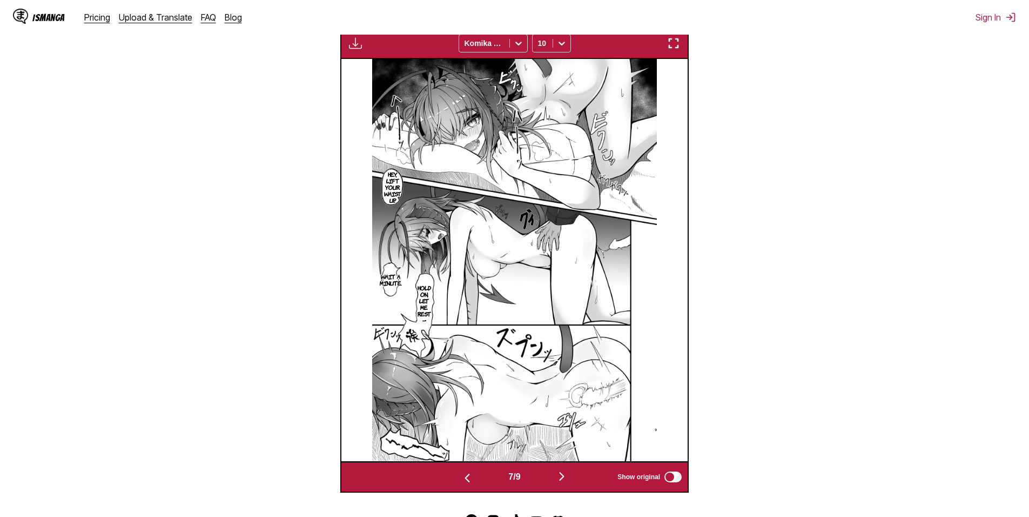
click at [461, 473] on img "button" at bounding box center [467, 477] width 13 height 13
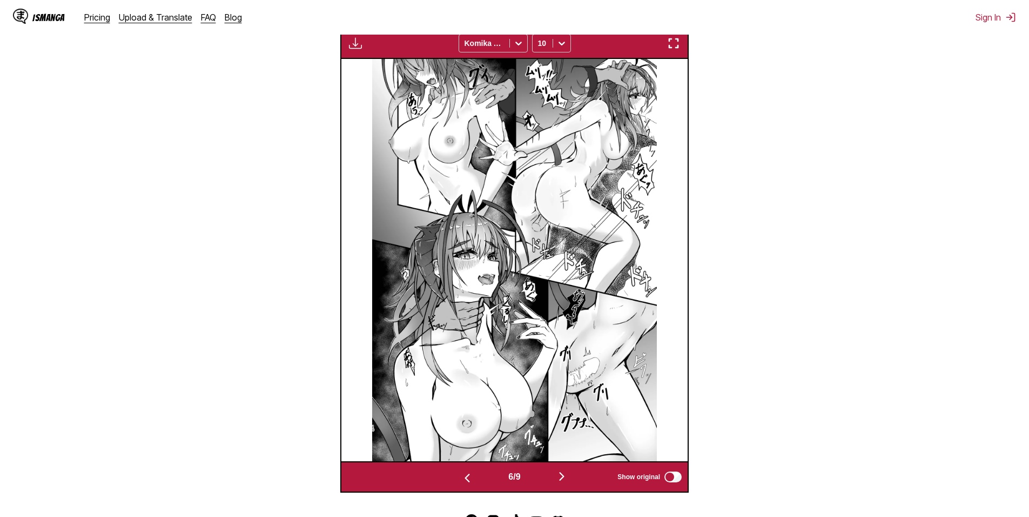
click at [461, 473] on img "button" at bounding box center [467, 477] width 13 height 13
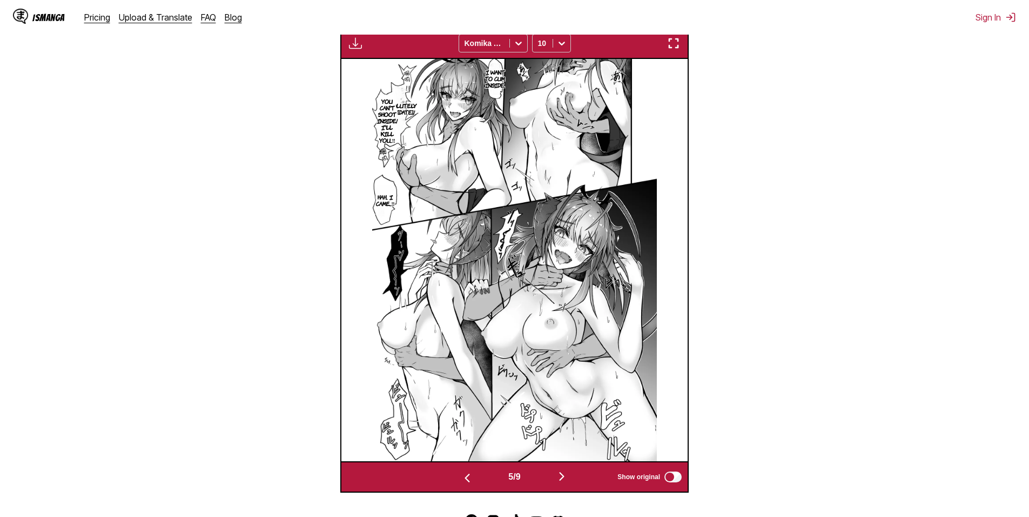
click at [466, 478] on img "button" at bounding box center [467, 477] width 13 height 13
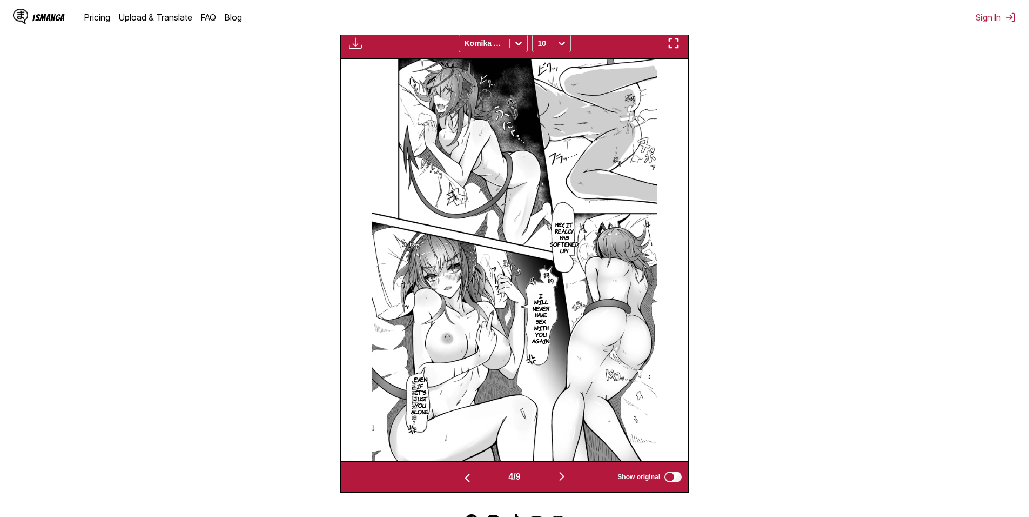
click at [465, 472] on button "button" at bounding box center [467, 477] width 65 height 16
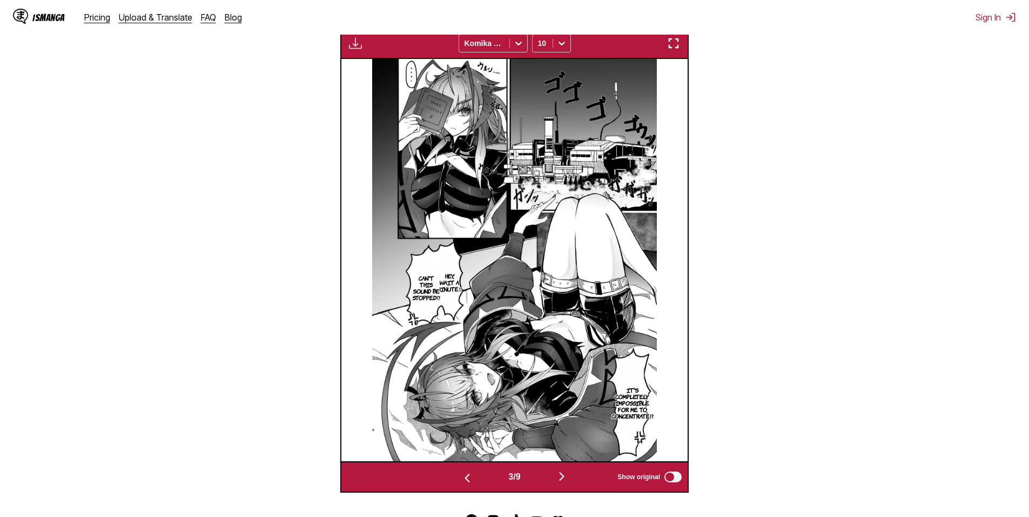
click at [555, 474] on button "button" at bounding box center [562, 477] width 65 height 16
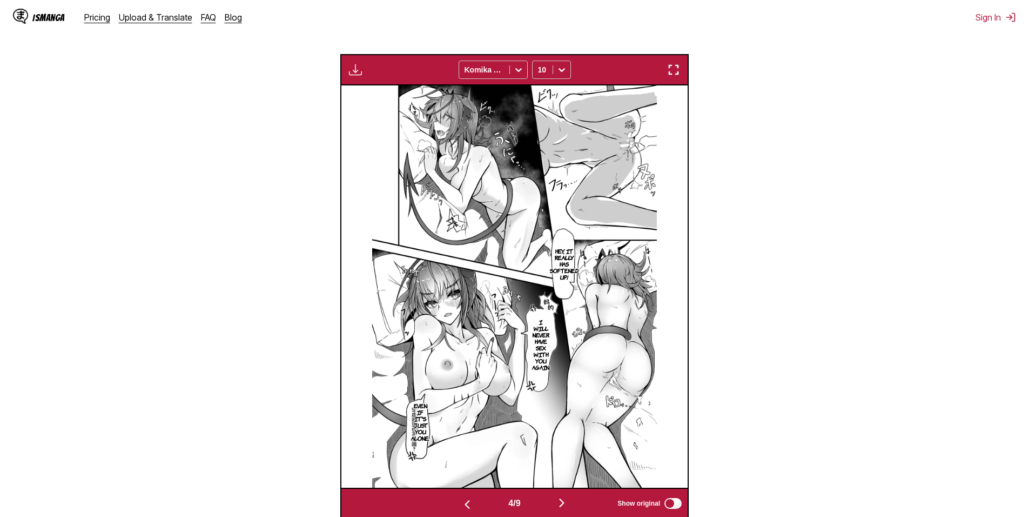
scroll to position [173, 0]
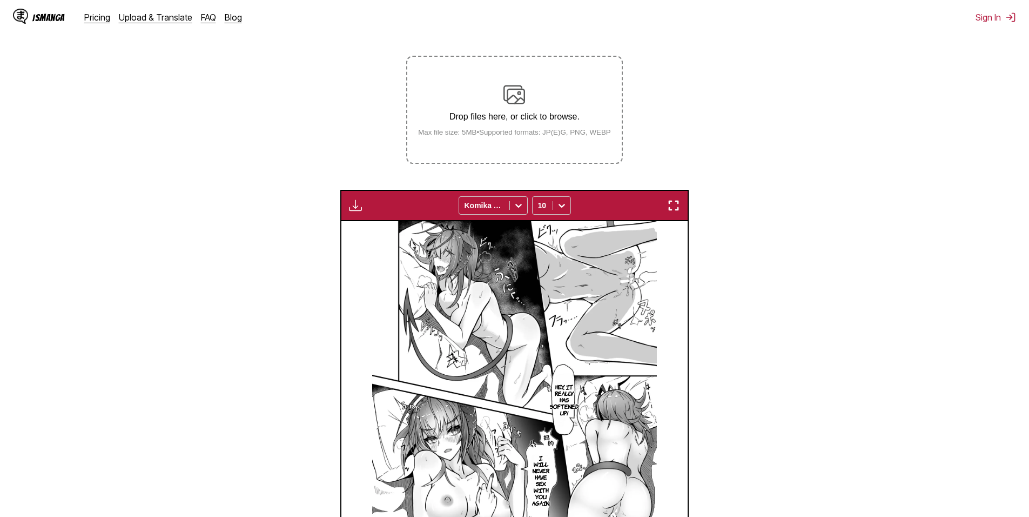
click at [544, 103] on div "Drop files here, or click to browse. Max file size: 5MB • Supported formats: JP…" at bounding box center [515, 110] width 210 height 52
click at [0, 0] on input "Drop files here, or click to browse. Max file size: 5MB • Supported formats: JP…" at bounding box center [0, 0] width 0 height 0
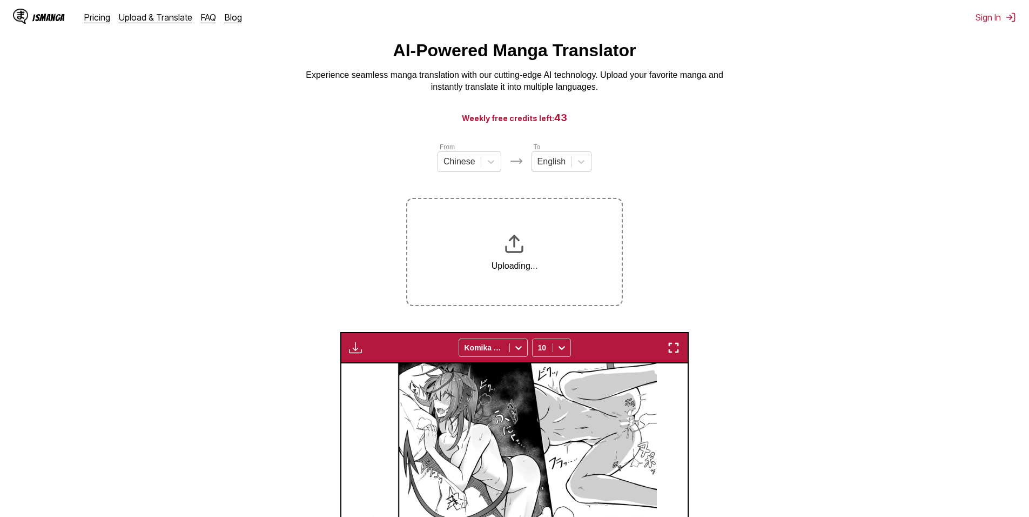
scroll to position [11, 0]
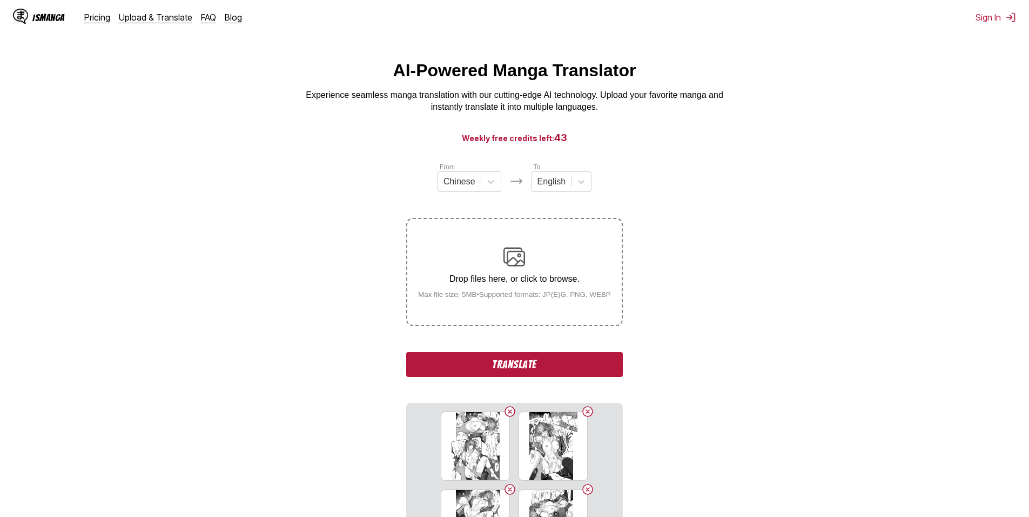
click at [579, 366] on button "Translate" at bounding box center [514, 364] width 216 height 25
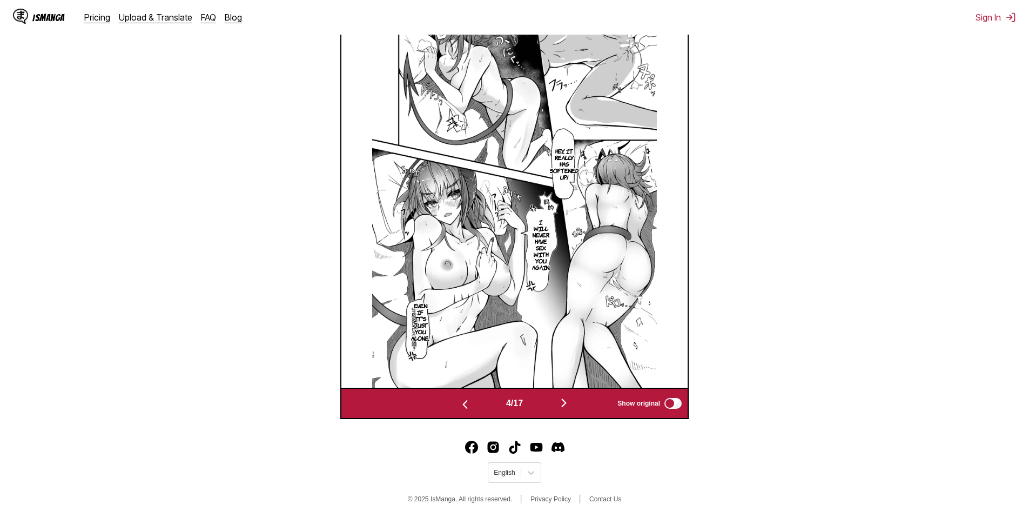
scroll to position [413, 0]
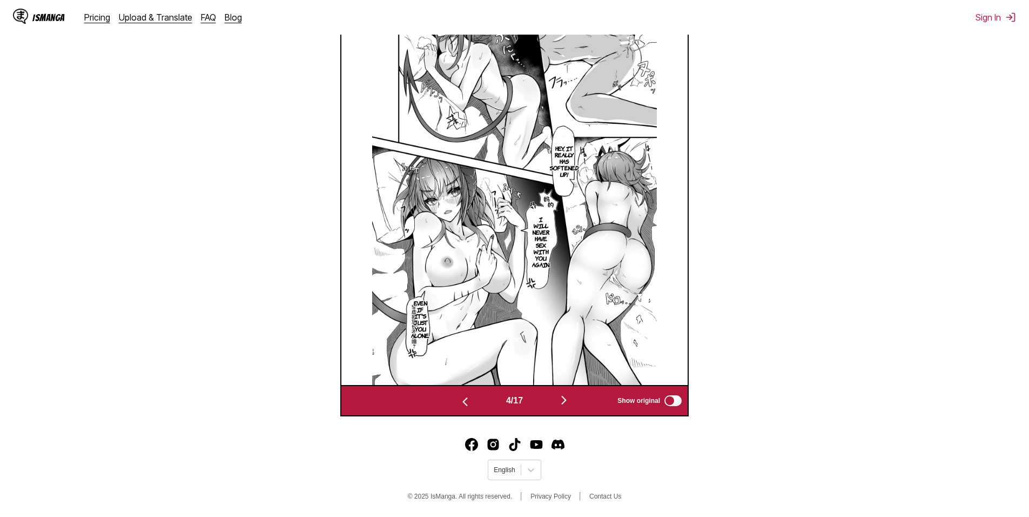
click at [570, 406] on button "button" at bounding box center [564, 401] width 65 height 16
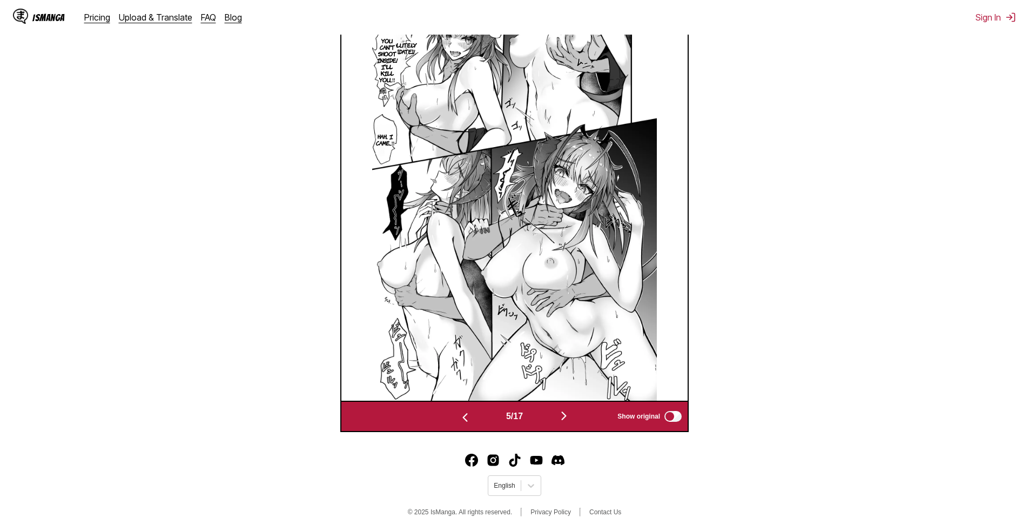
click at [565, 413] on img "button" at bounding box center [564, 415] width 13 height 13
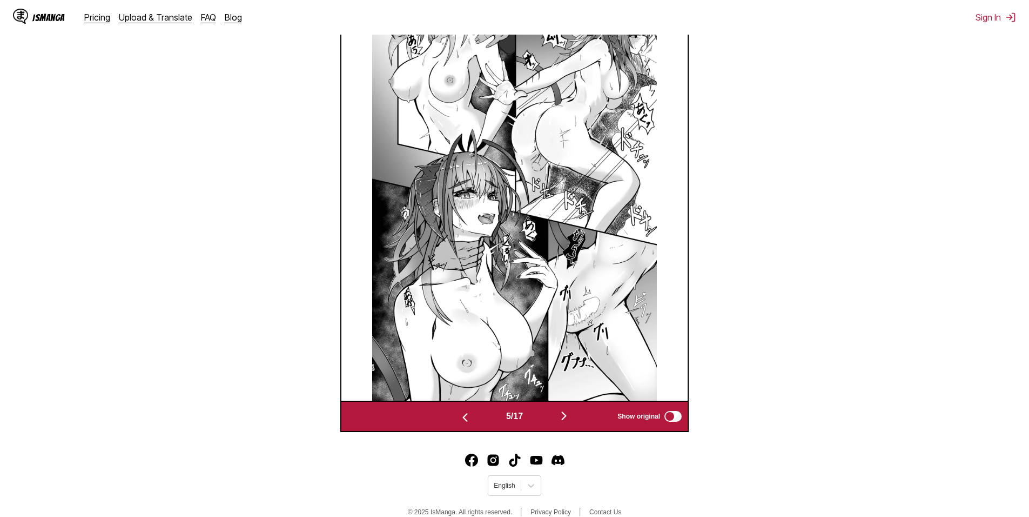
click at [566, 414] on img "button" at bounding box center [564, 415] width 13 height 13
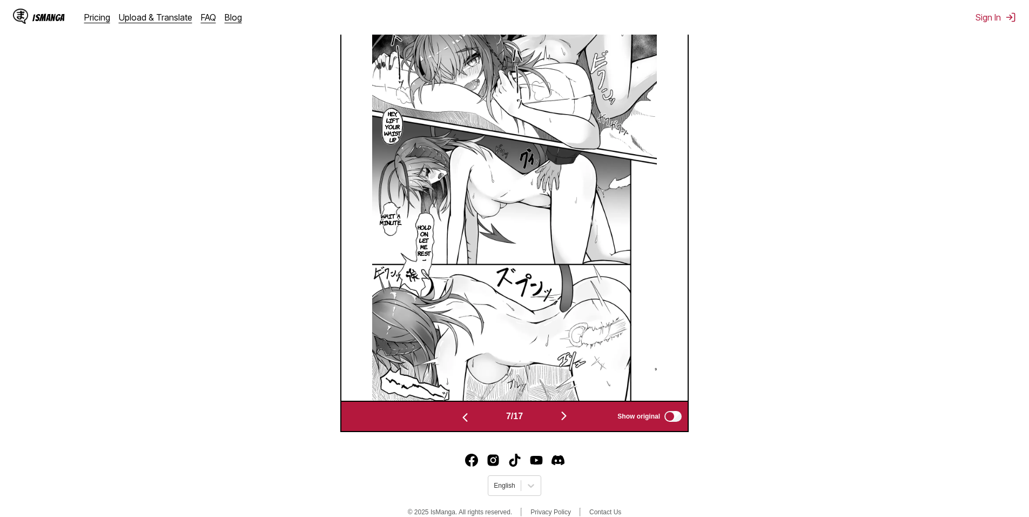
click at [567, 414] on img "button" at bounding box center [564, 415] width 13 height 13
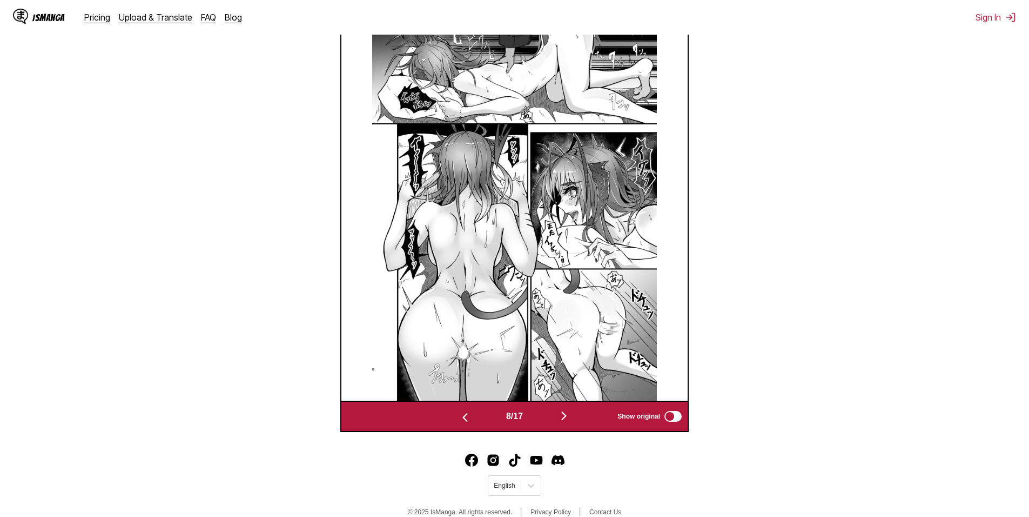
click at [567, 413] on img "button" at bounding box center [564, 415] width 13 height 13
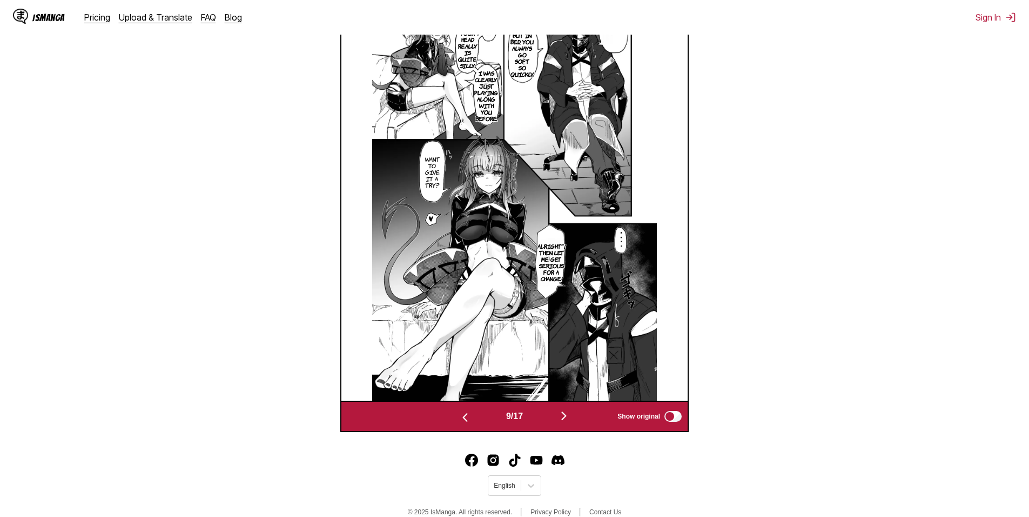
click at [566, 413] on img "button" at bounding box center [564, 415] width 13 height 13
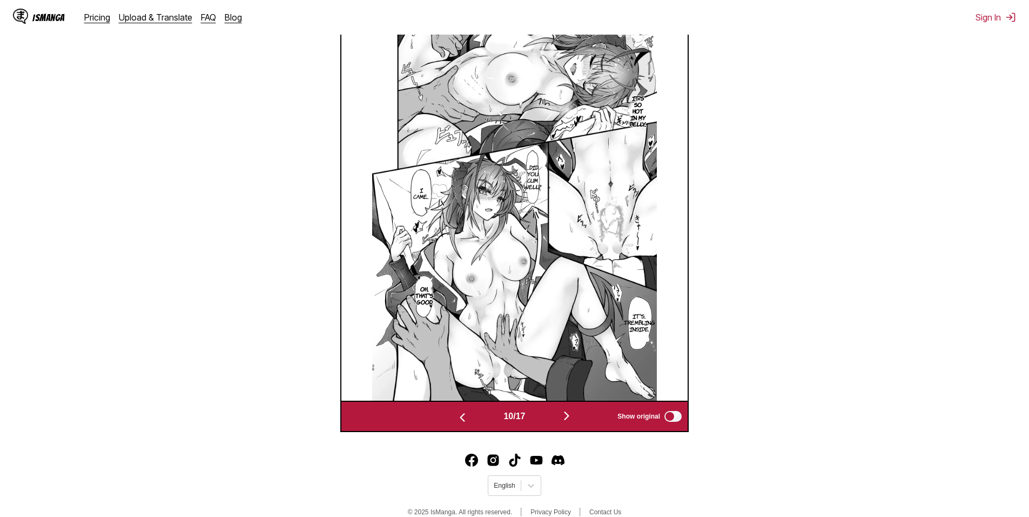
click at [566, 413] on img "button" at bounding box center [566, 415] width 13 height 13
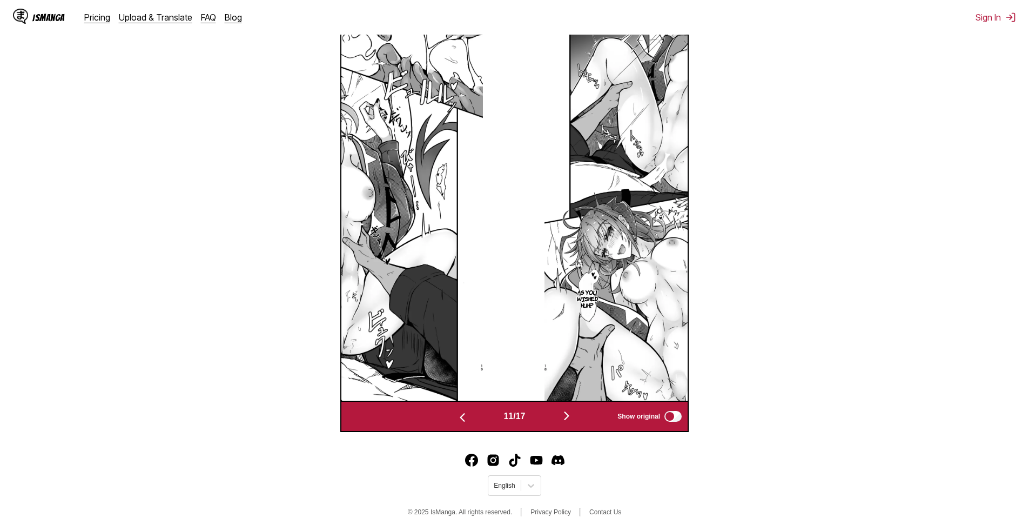
click at [566, 413] on img "button" at bounding box center [566, 415] width 13 height 13
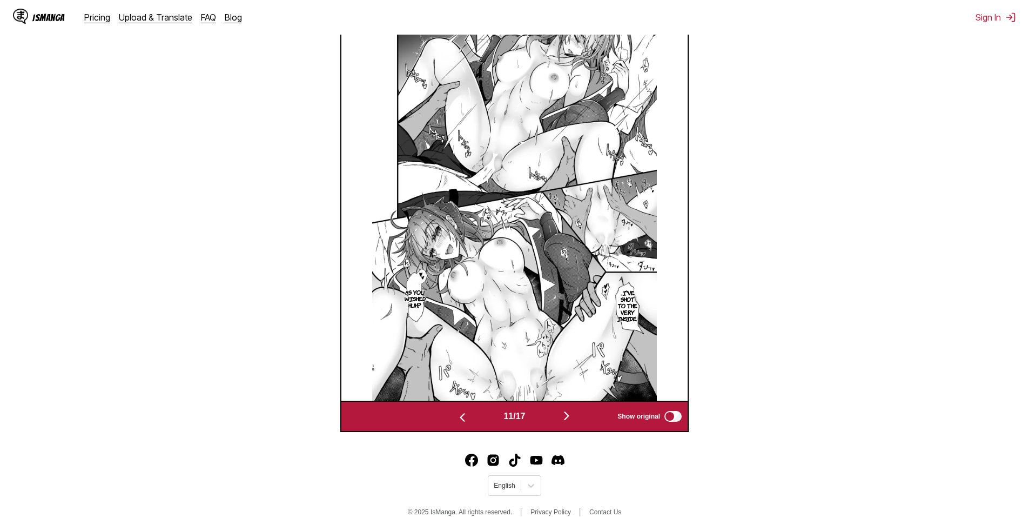
click at [566, 414] on img "button" at bounding box center [566, 415] width 13 height 13
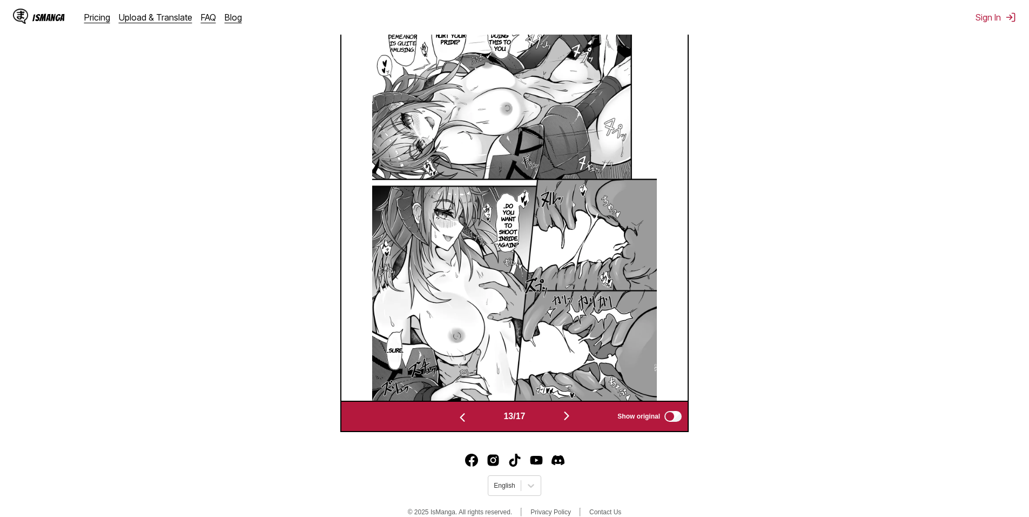
click at [566, 414] on img "button" at bounding box center [566, 415] width 13 height 13
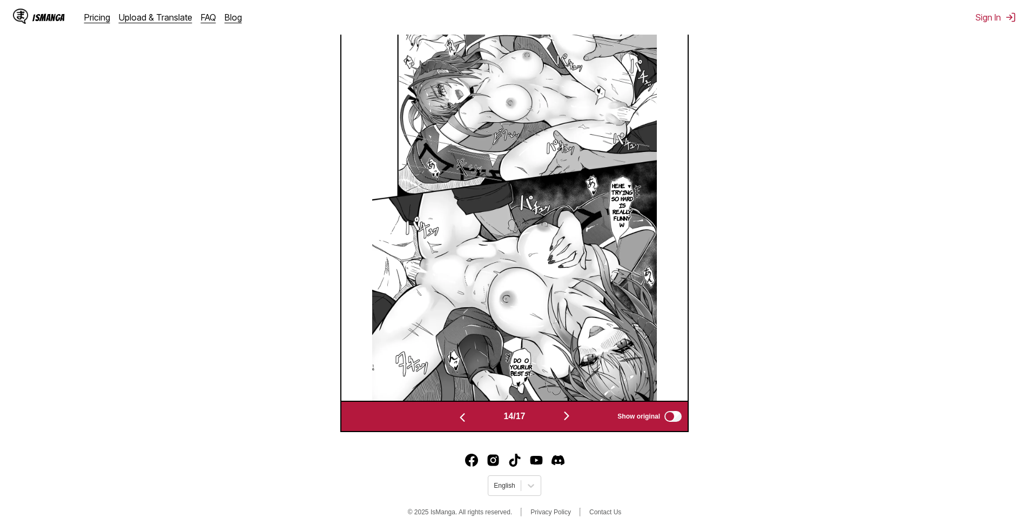
click at [566, 414] on img "button" at bounding box center [566, 415] width 13 height 13
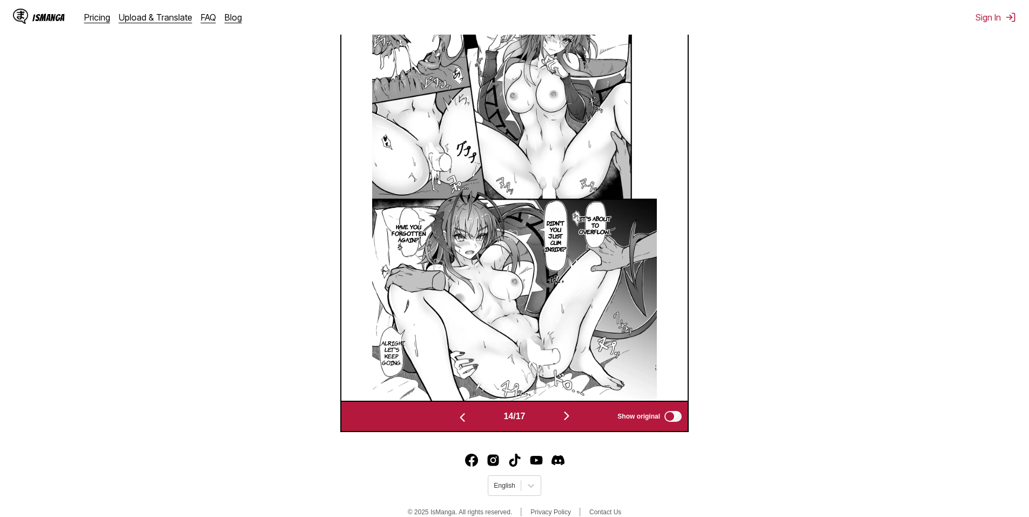
click at [566, 415] on img "button" at bounding box center [566, 415] width 13 height 13
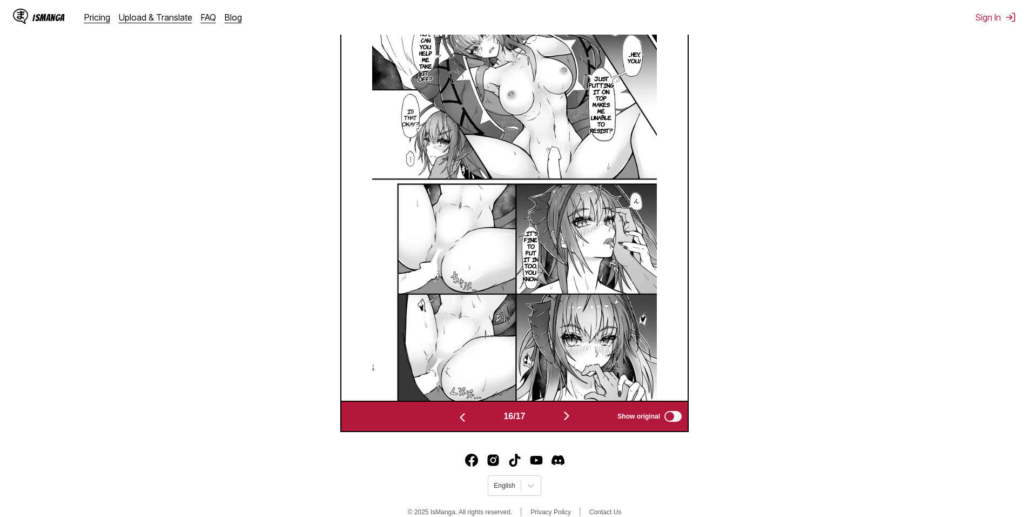
click at [568, 419] on img "button" at bounding box center [566, 415] width 13 height 13
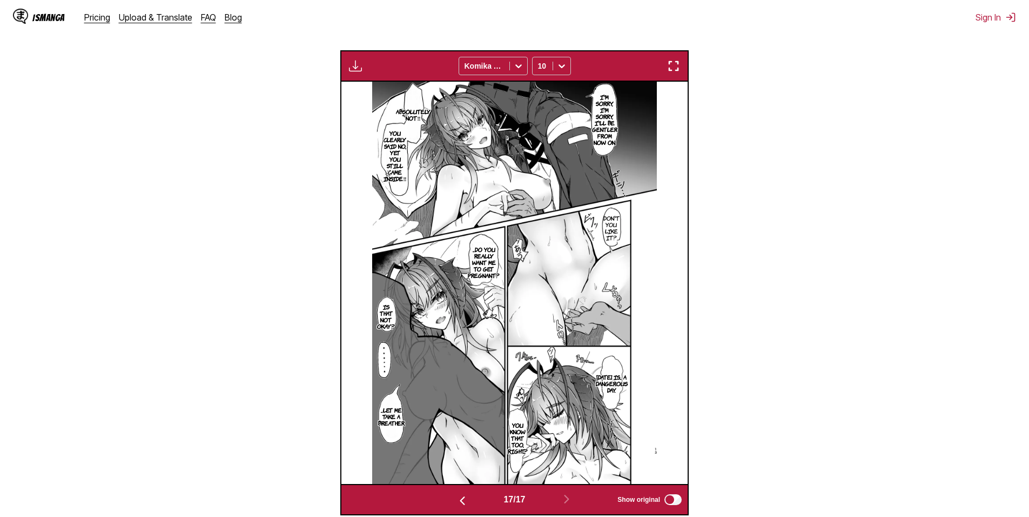
scroll to position [341, 0]
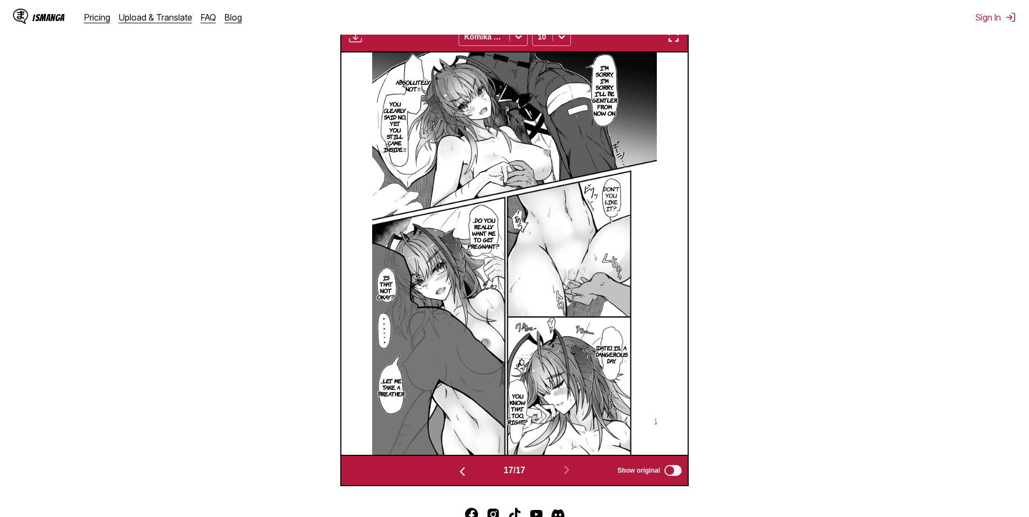
click at [463, 473] on img "button" at bounding box center [462, 471] width 13 height 13
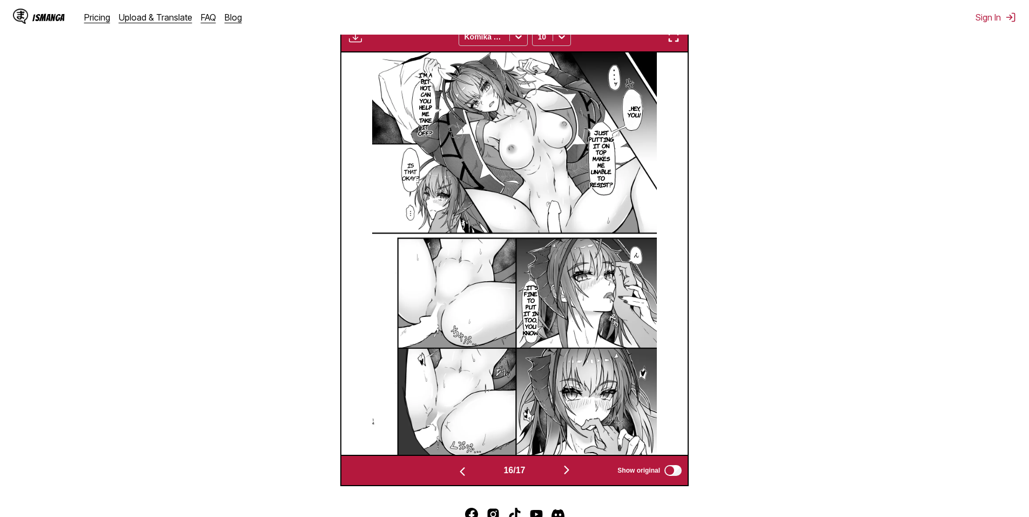
click at [450, 468] on button "button" at bounding box center [462, 471] width 65 height 16
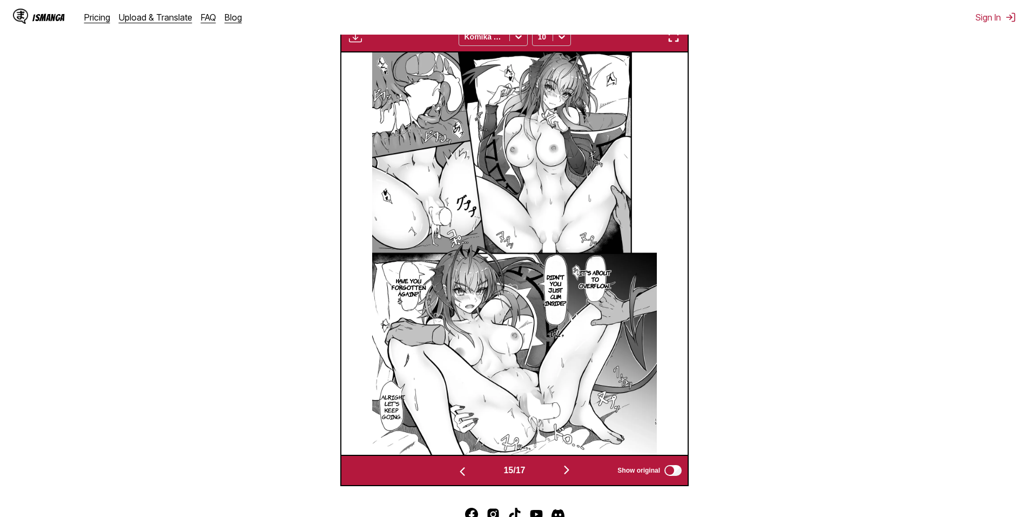
click at [457, 466] on img "button" at bounding box center [462, 471] width 13 height 13
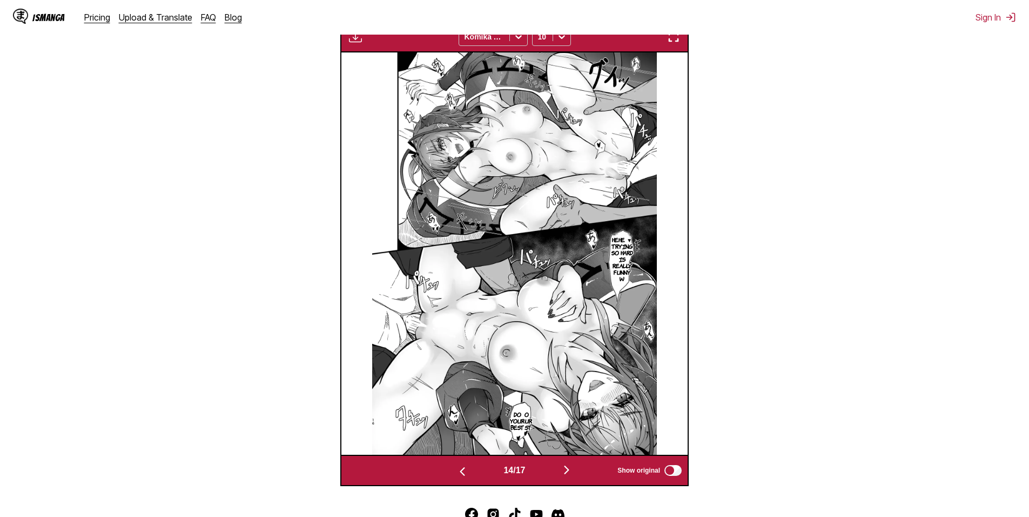
click at [470, 472] on button "button" at bounding box center [462, 471] width 65 height 16
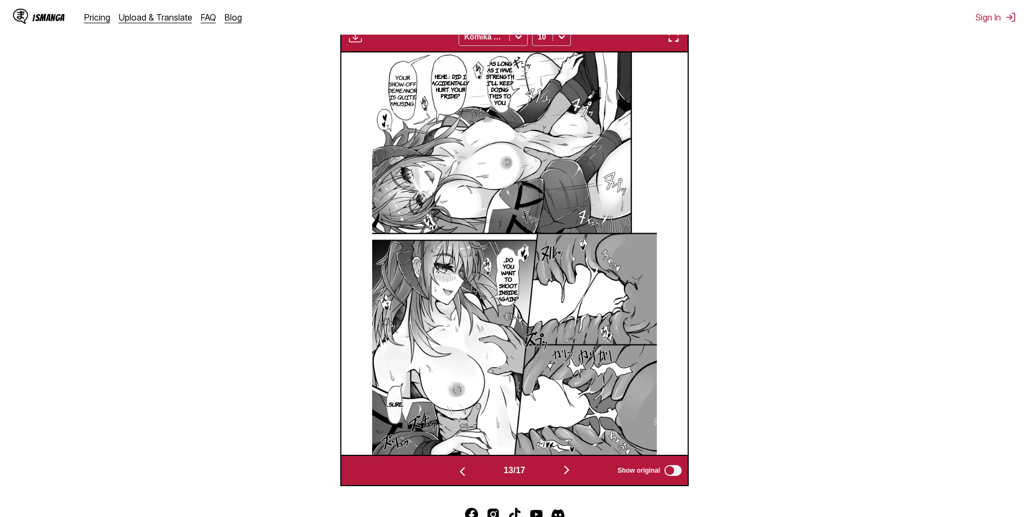
click at [467, 475] on button "button" at bounding box center [462, 471] width 65 height 16
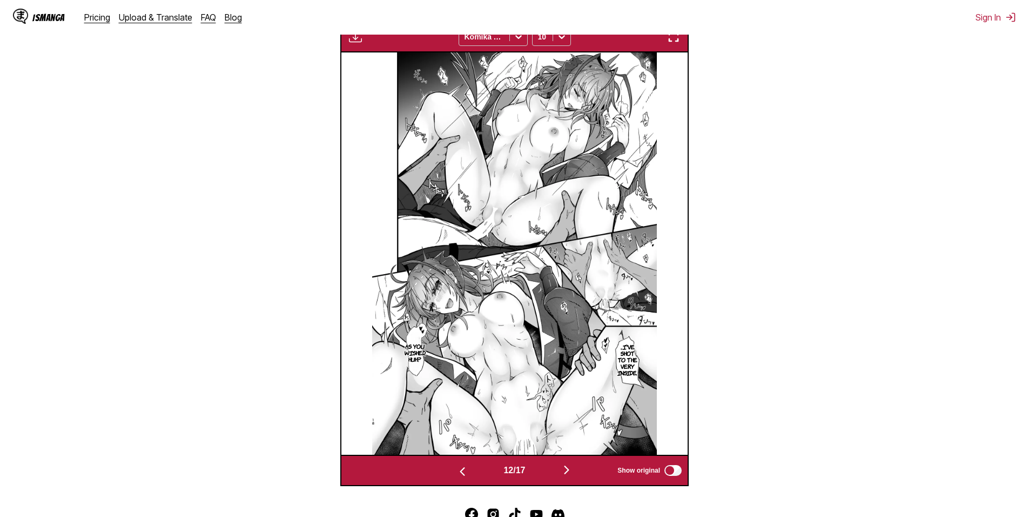
click at [468, 470] on button "button" at bounding box center [462, 471] width 65 height 16
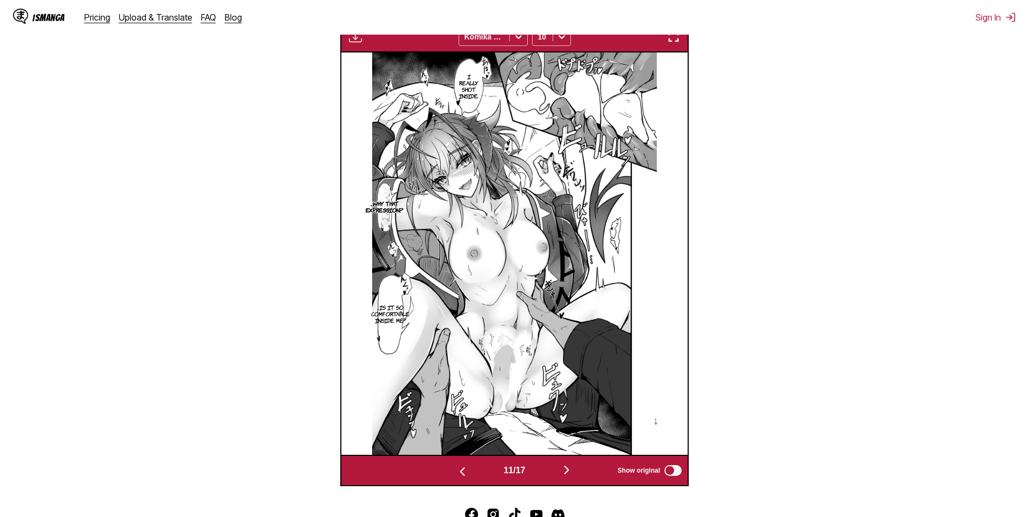
click at [465, 476] on img "button" at bounding box center [462, 471] width 13 height 13
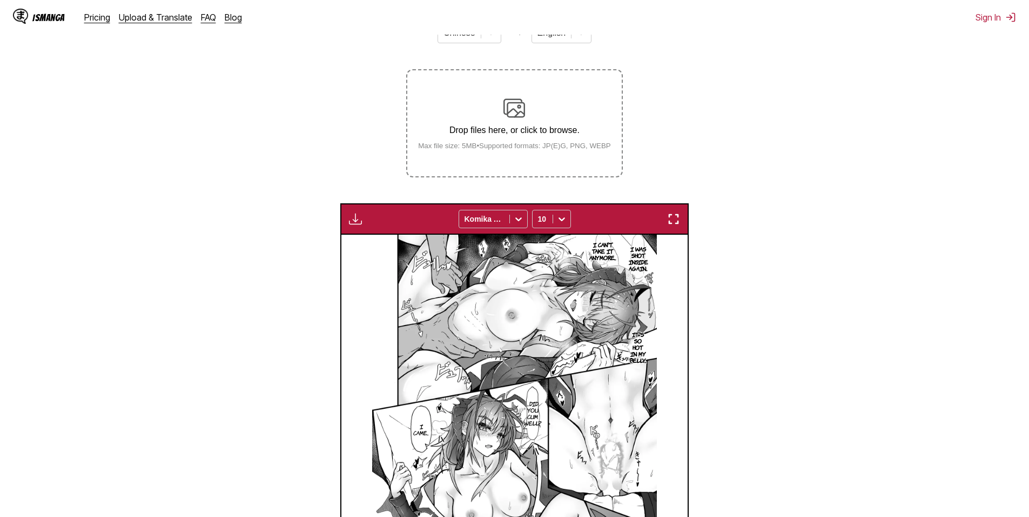
scroll to position [125, 0]
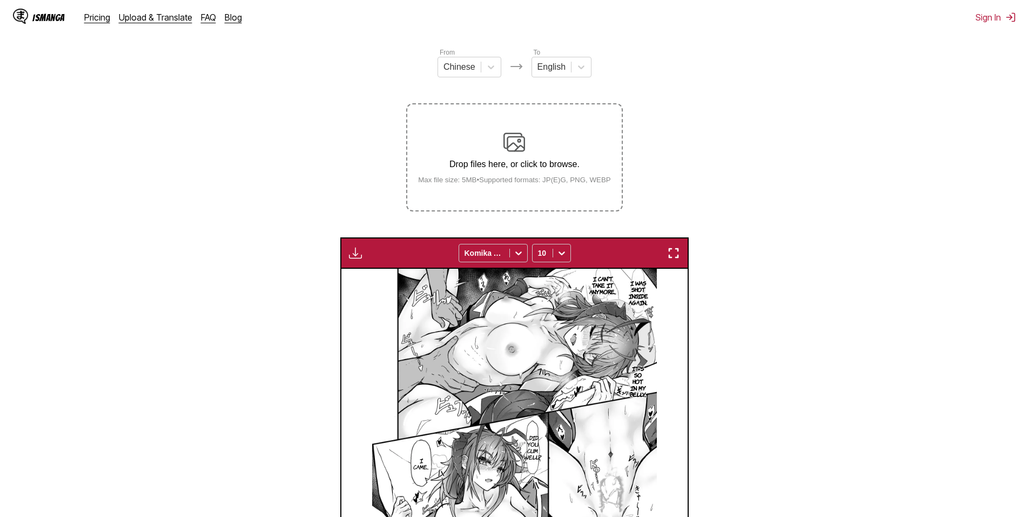
click at [552, 164] on p "Drop files here, or click to browse." at bounding box center [515, 164] width 210 height 10
click at [0, 0] on input "Drop files here, or click to browse. Max file size: 5MB • Supported formats: JP…" at bounding box center [0, 0] width 0 height 0
click at [532, 145] on div "Drop files here, or click to browse. Max file size: 5MB • Supported formats: JP…" at bounding box center [515, 157] width 210 height 52
click at [0, 0] on input "Drop files here, or click to browse. Max file size: 5MB • Supported formats: JP…" at bounding box center [0, 0] width 0 height 0
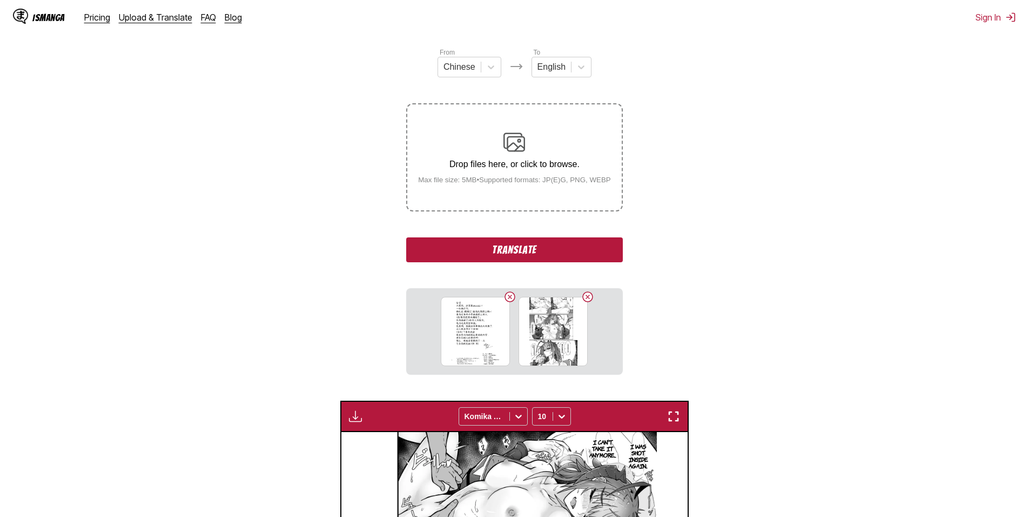
click at [545, 248] on button "Translate" at bounding box center [514, 249] width 216 height 25
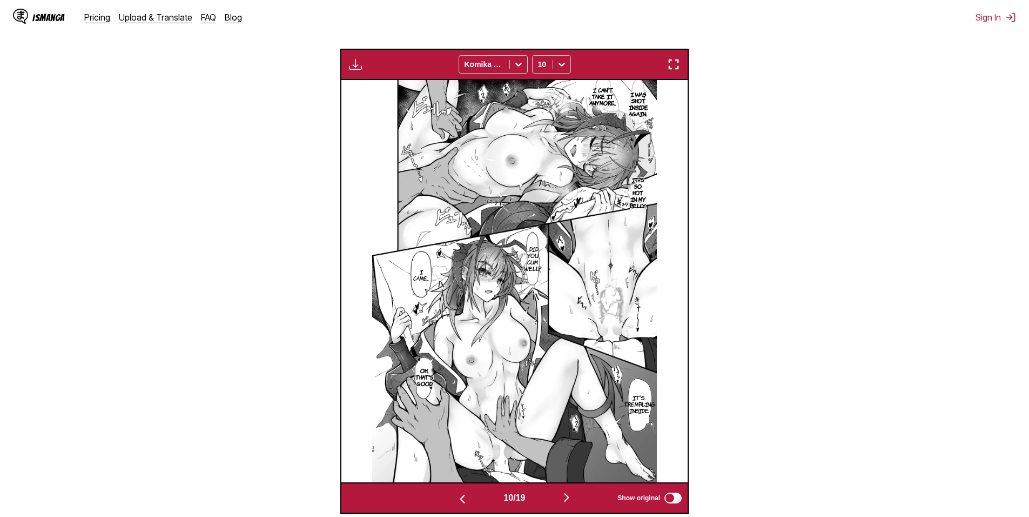
scroll to position [396, 0]
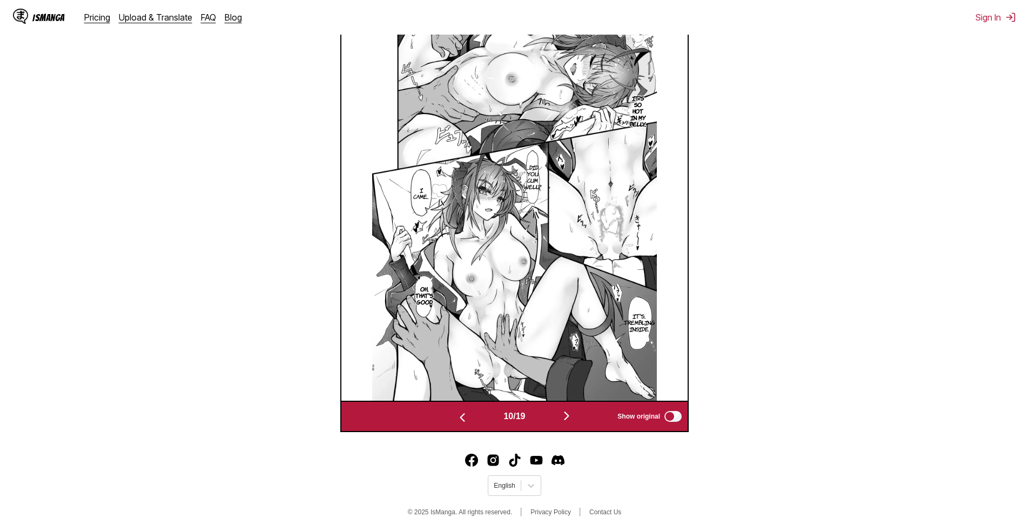
click at [568, 419] on img "button" at bounding box center [566, 415] width 13 height 13
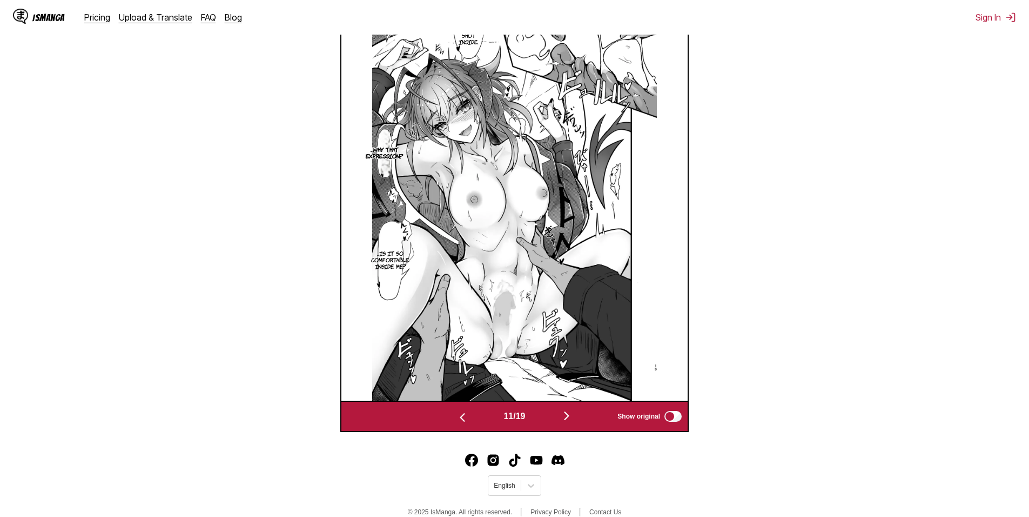
click at [568, 419] on img "button" at bounding box center [566, 415] width 13 height 13
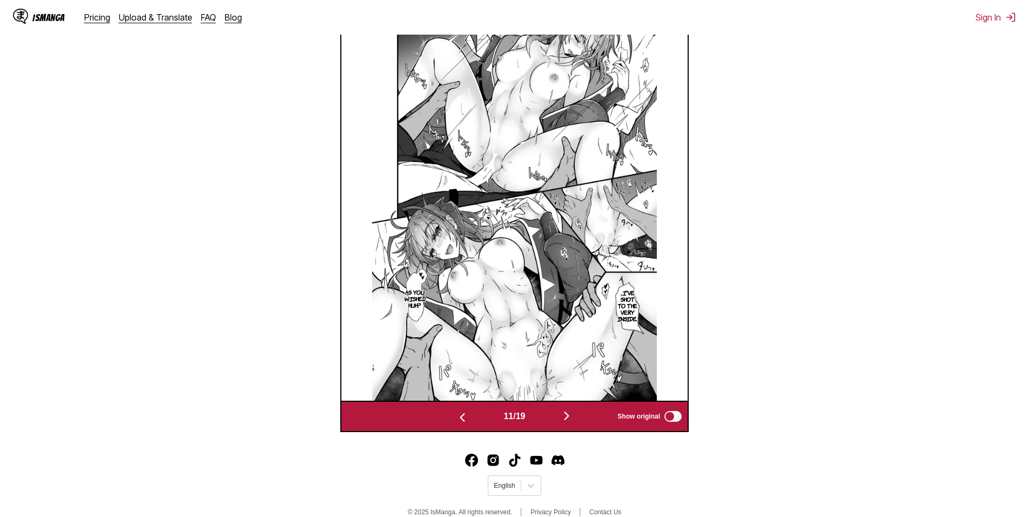
click at [568, 418] on img "button" at bounding box center [566, 415] width 13 height 13
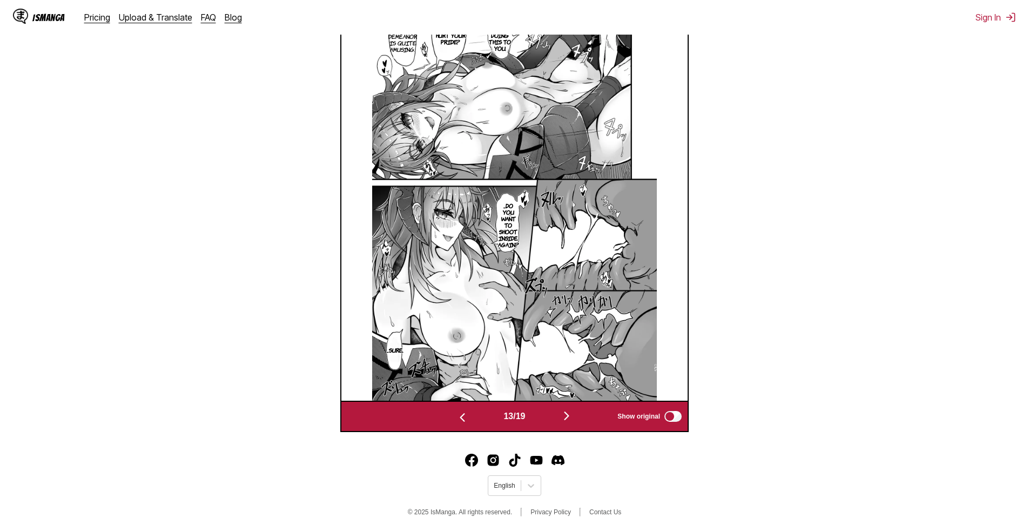
click at [568, 418] on img "button" at bounding box center [566, 415] width 13 height 13
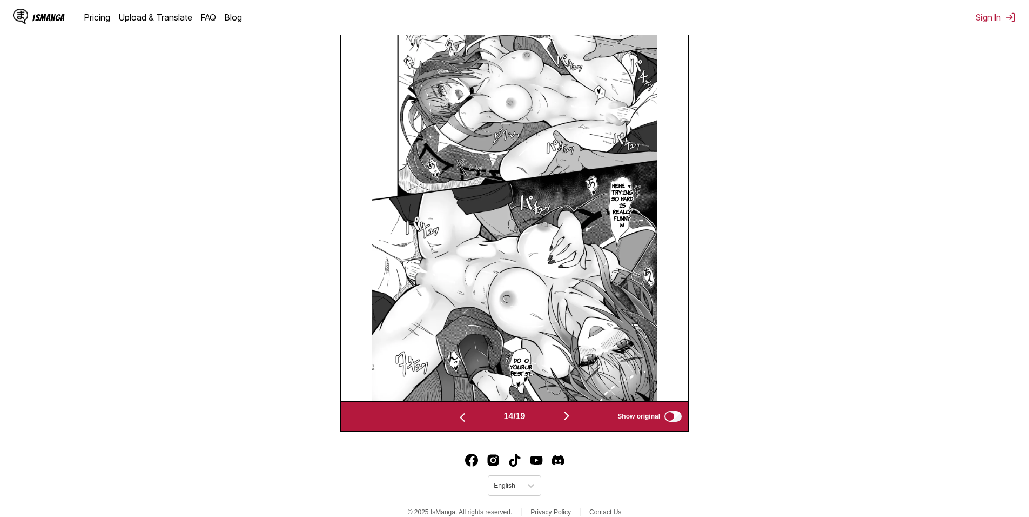
click at [568, 416] on img "button" at bounding box center [566, 415] width 13 height 13
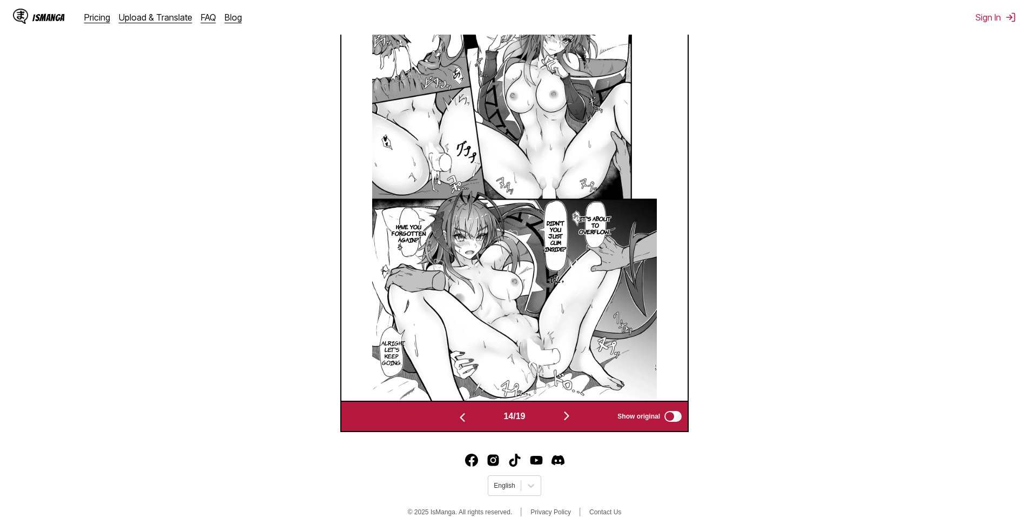
click at [568, 416] on img "button" at bounding box center [566, 415] width 13 height 13
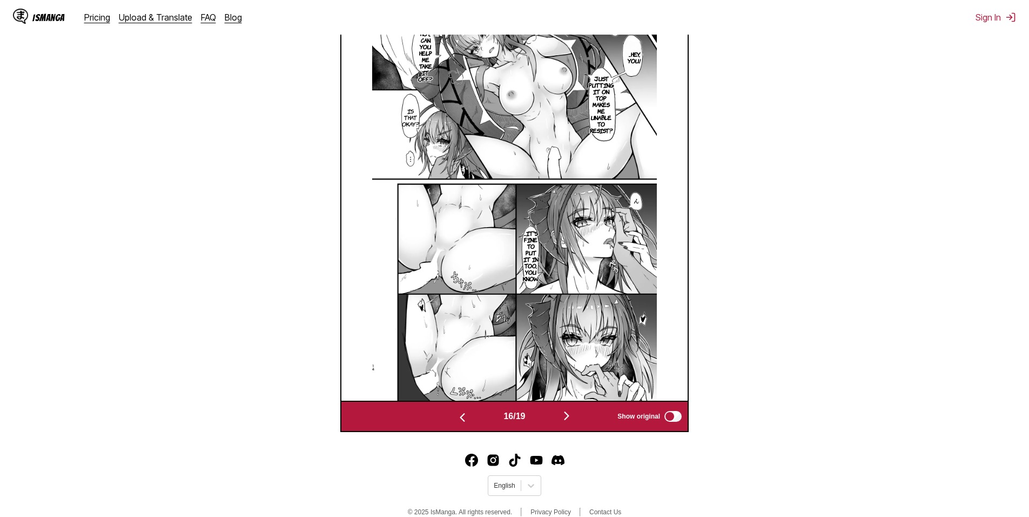
click at [567, 416] on img "button" at bounding box center [566, 415] width 13 height 13
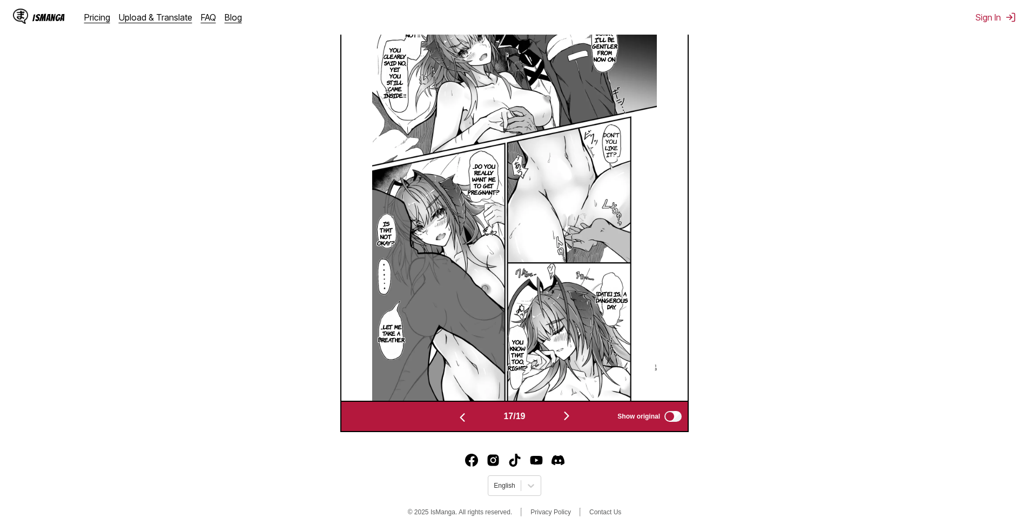
click at [567, 416] on img "button" at bounding box center [566, 415] width 13 height 13
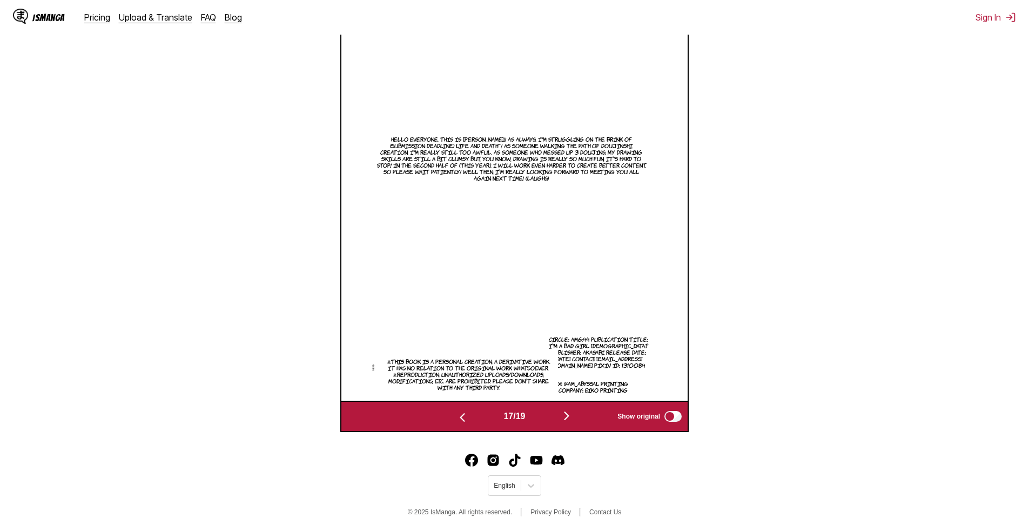
click at [567, 417] on img "button" at bounding box center [566, 415] width 13 height 13
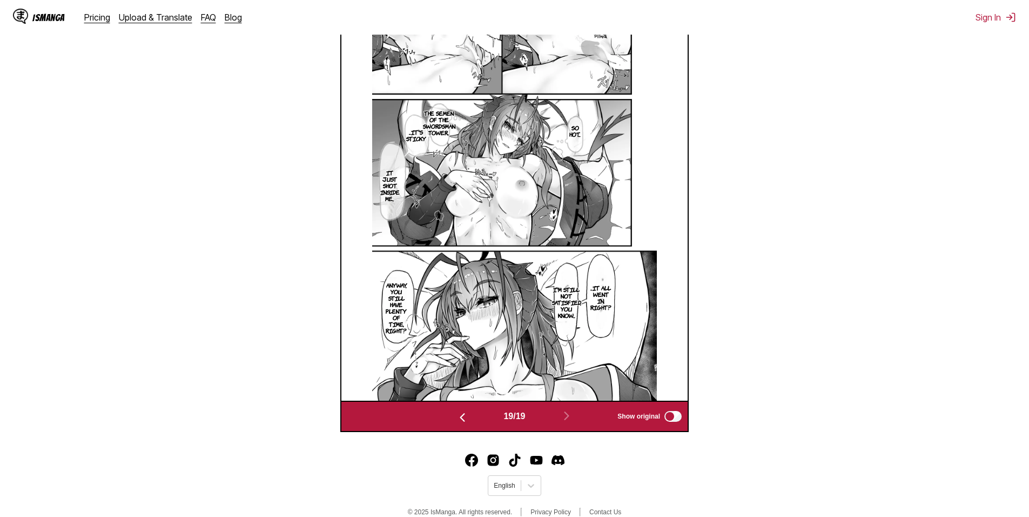
scroll to position [341, 0]
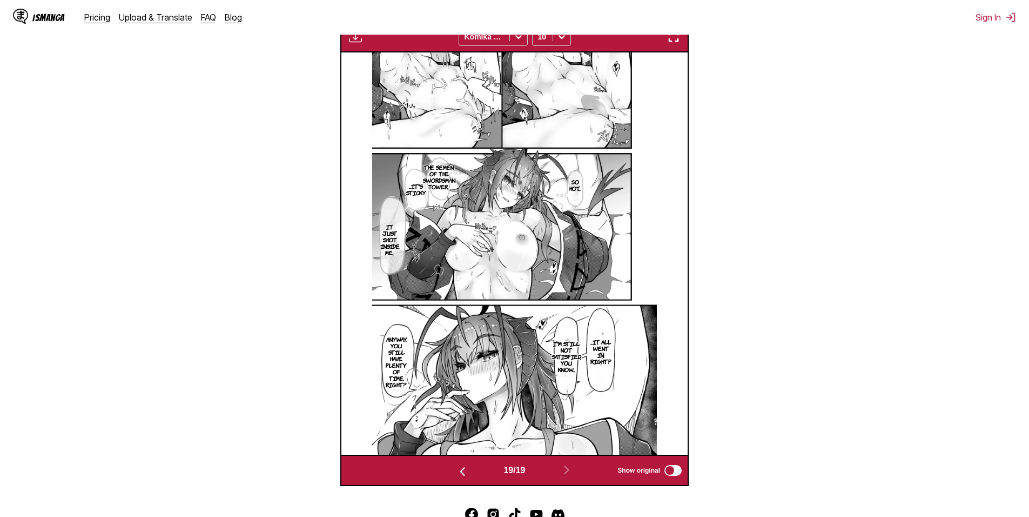
click at [458, 477] on img "button" at bounding box center [462, 471] width 13 height 13
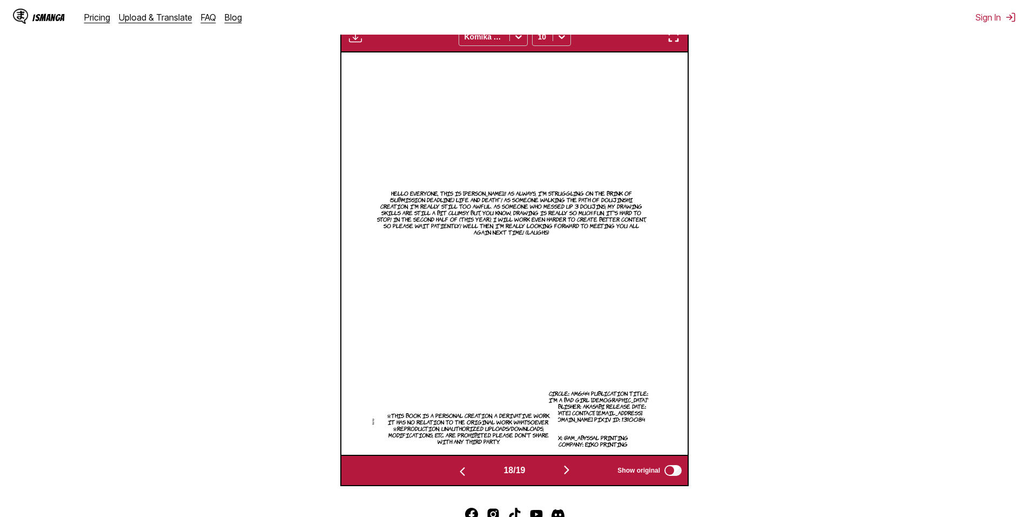
click at [571, 469] on img "button" at bounding box center [566, 469] width 13 height 13
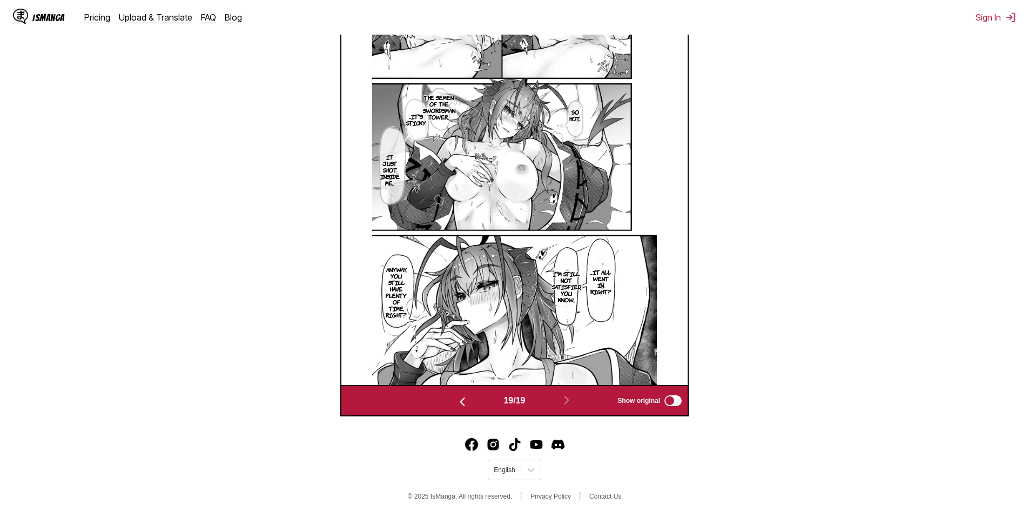
scroll to position [413, 0]
click at [465, 399] on img "button" at bounding box center [462, 401] width 13 height 13
